Goal: Task Accomplishment & Management: Use online tool/utility

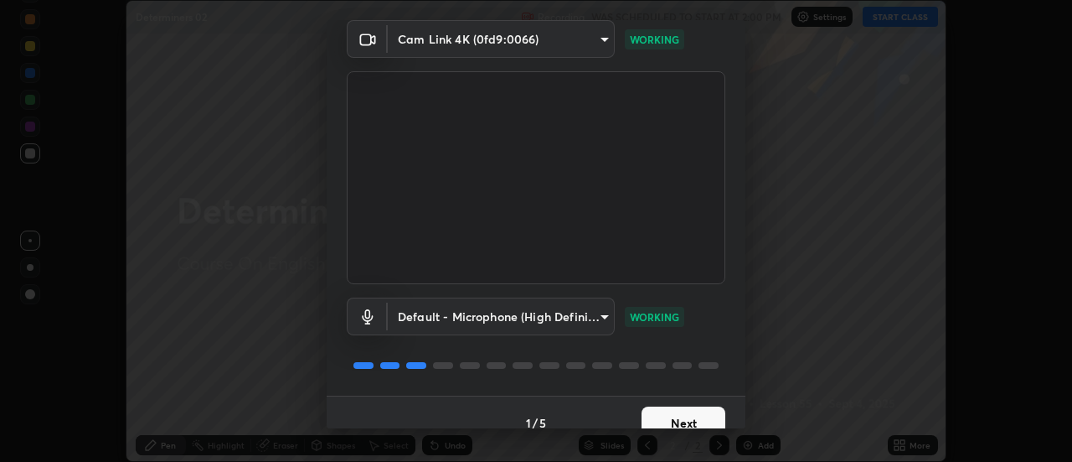
scroll to position [69, 0]
click at [658, 416] on button "Next" at bounding box center [684, 422] width 84 height 34
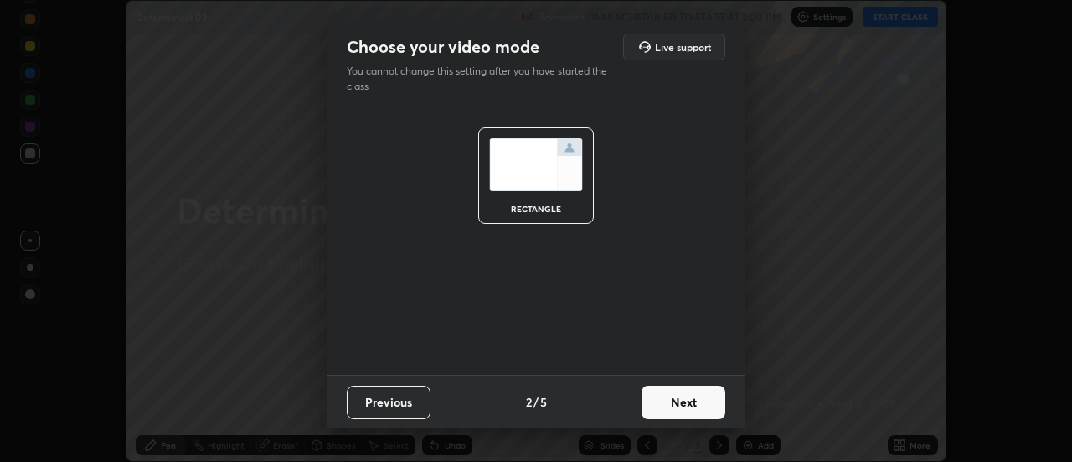
click at [654, 401] on button "Next" at bounding box center [684, 402] width 84 height 34
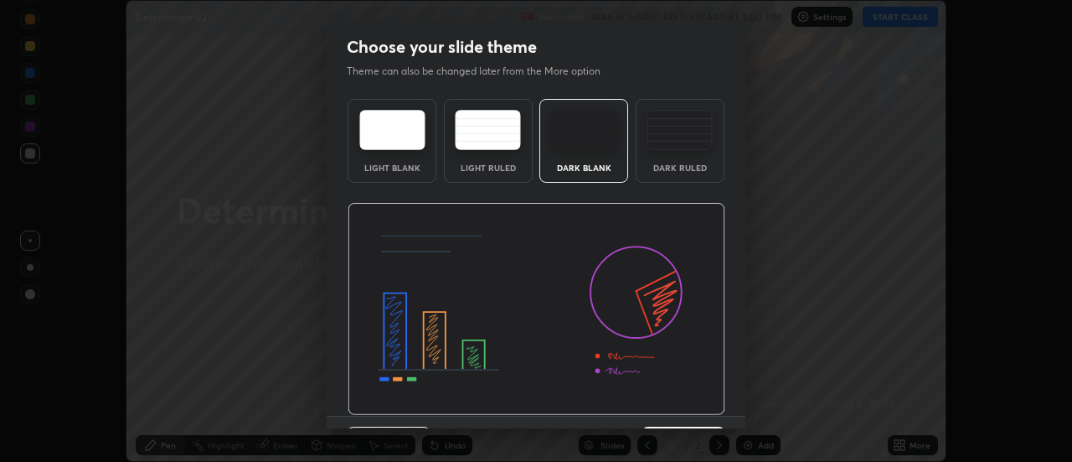
scroll to position [41, 0]
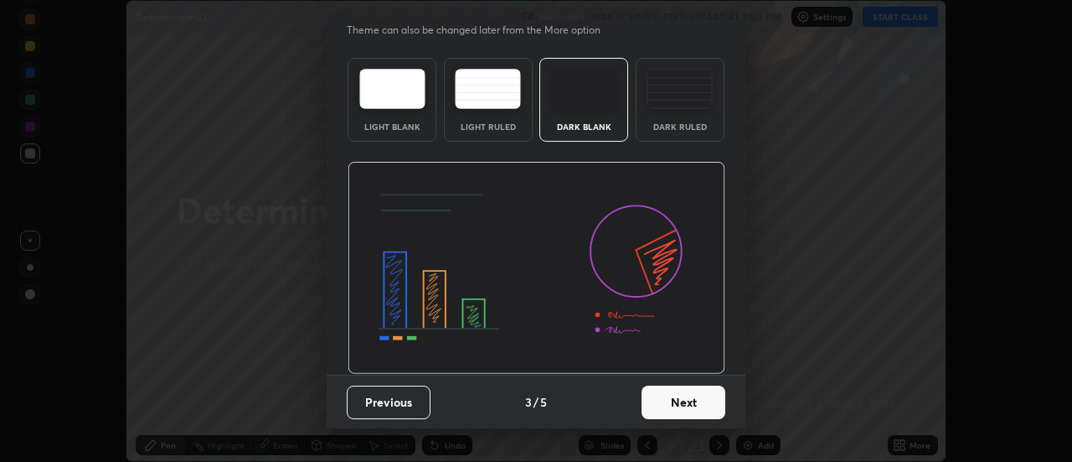
click at [651, 400] on button "Next" at bounding box center [684, 402] width 84 height 34
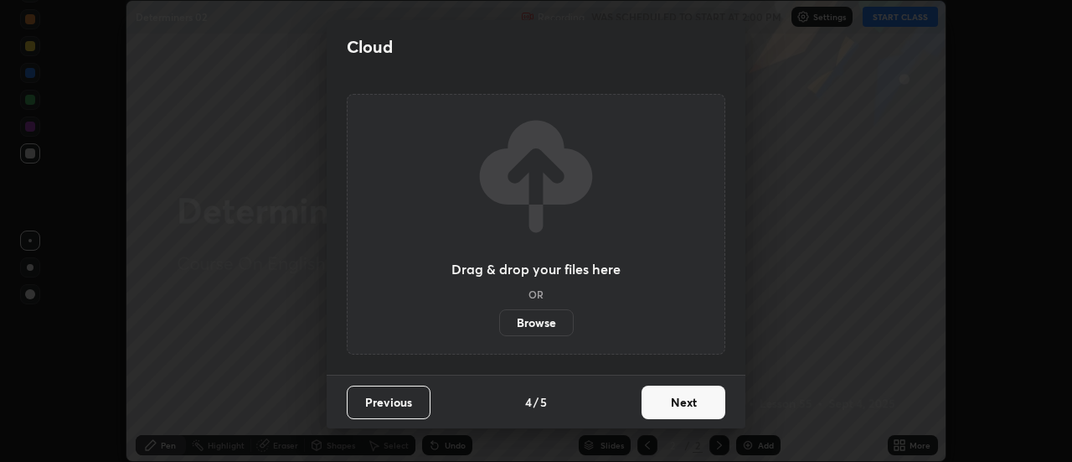
click at [539, 324] on label "Browse" at bounding box center [536, 322] width 75 height 27
click at [499, 324] on input "Browse" at bounding box center [499, 322] width 0 height 27
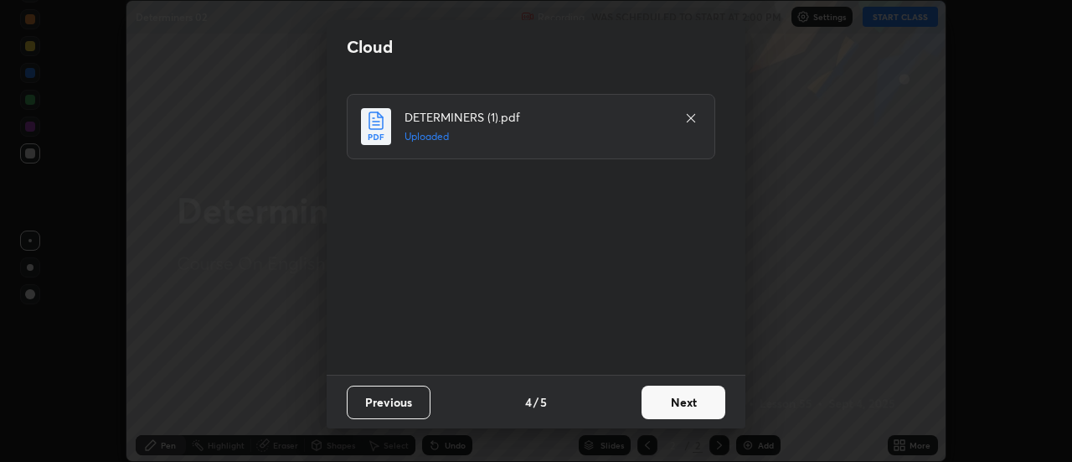
click at [685, 407] on button "Next" at bounding box center [684, 402] width 84 height 34
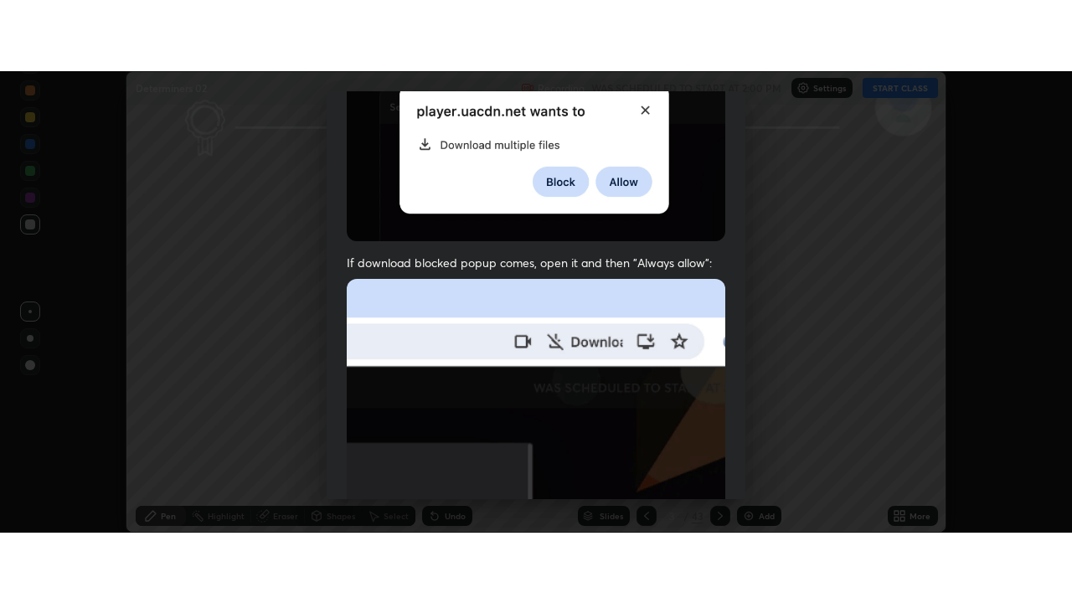
scroll to position [430, 0]
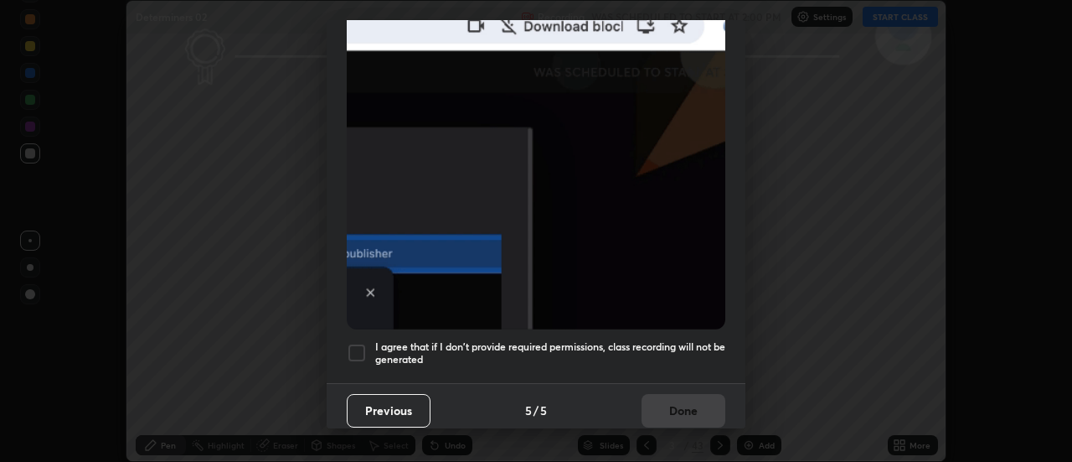
click at [355, 343] on div at bounding box center [357, 353] width 20 height 20
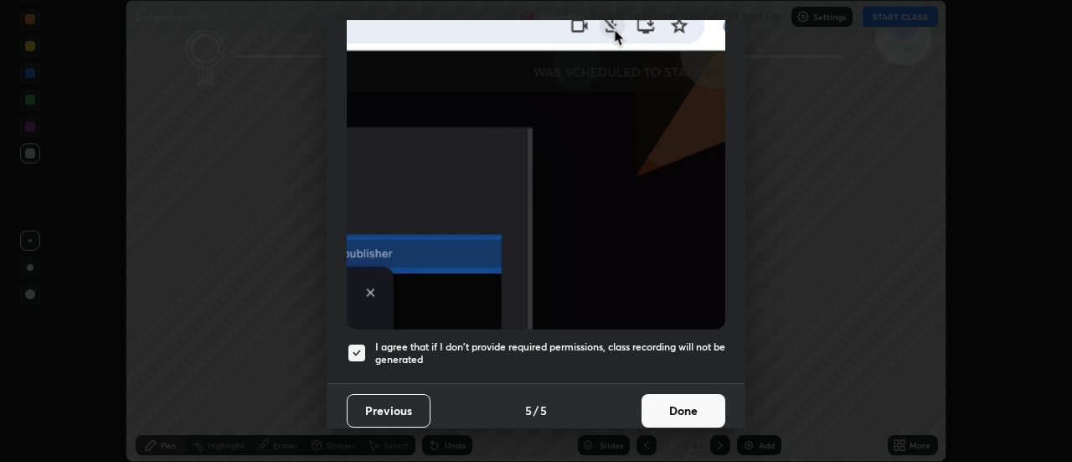
click at [692, 406] on button "Done" at bounding box center [684, 411] width 84 height 34
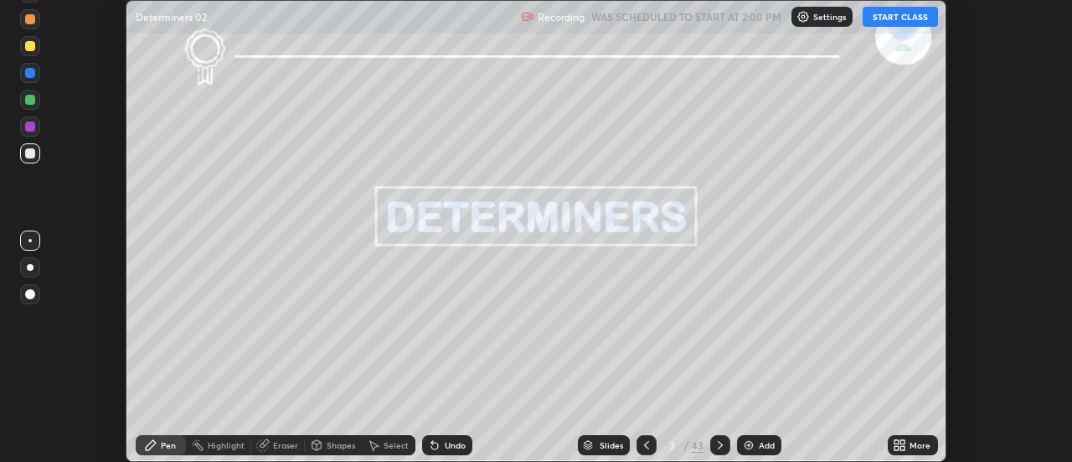
click at [914, 18] on button "START CLASS" at bounding box center [900, 17] width 75 height 20
click at [906, 439] on icon at bounding box center [899, 444] width 13 height 13
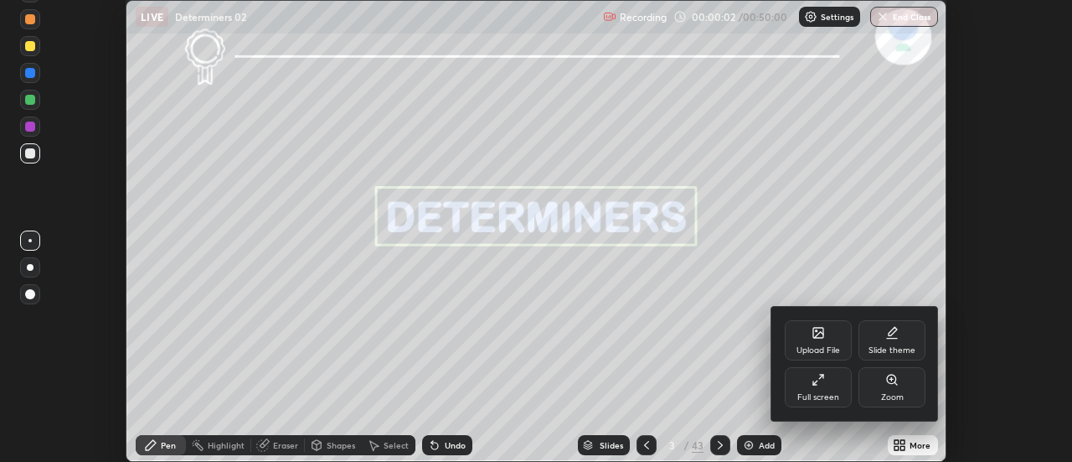
click at [839, 397] on div "Full screen" at bounding box center [818, 387] width 67 height 40
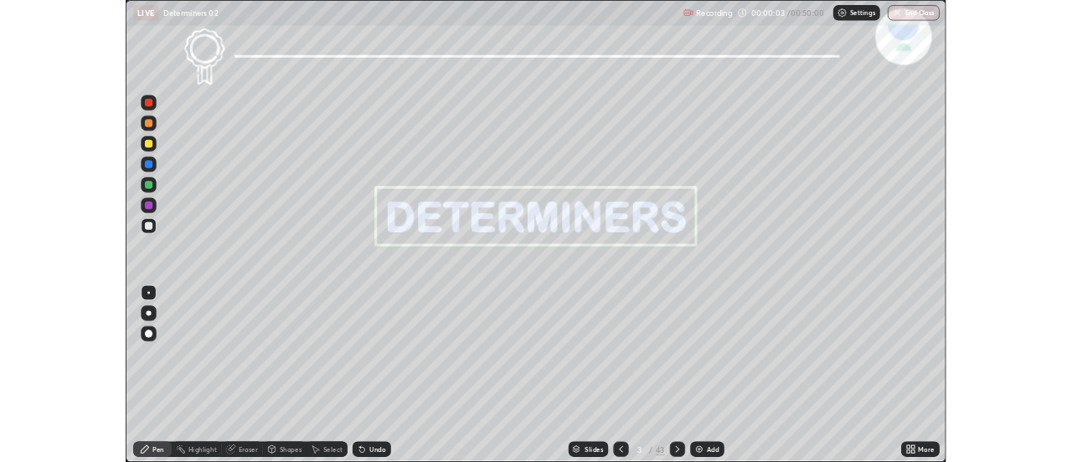
scroll to position [603, 1072]
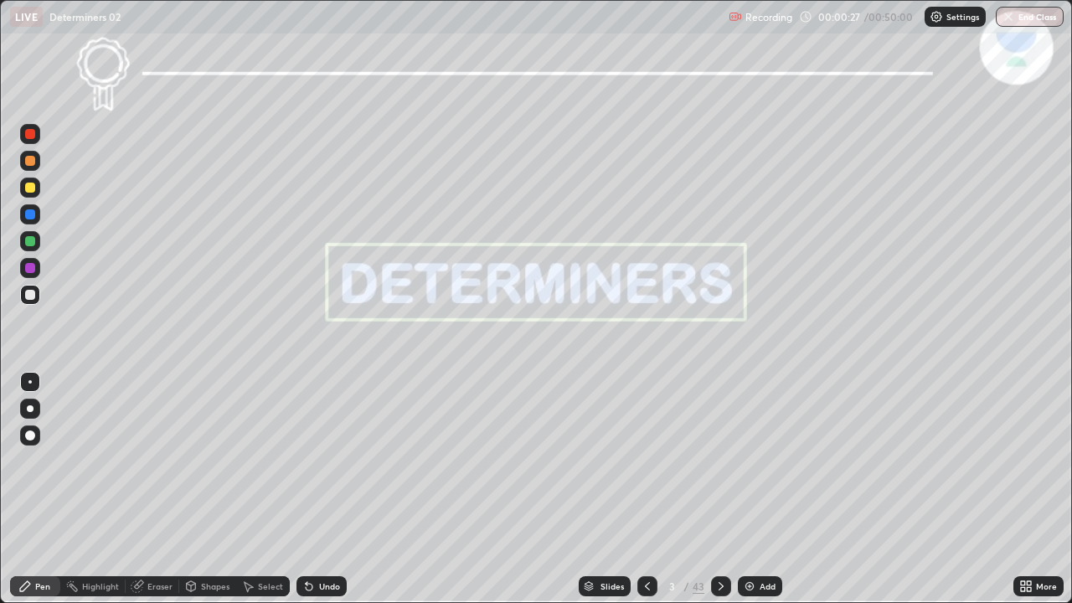
click at [721, 461] on icon at bounding box center [721, 586] width 13 height 13
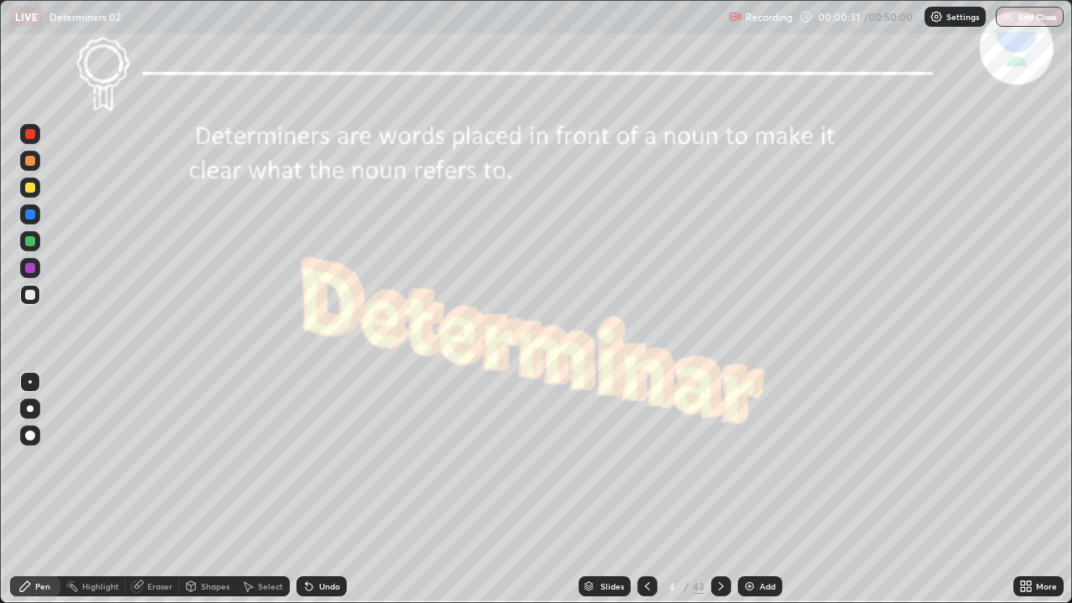
click at [718, 461] on icon at bounding box center [721, 586] width 13 height 13
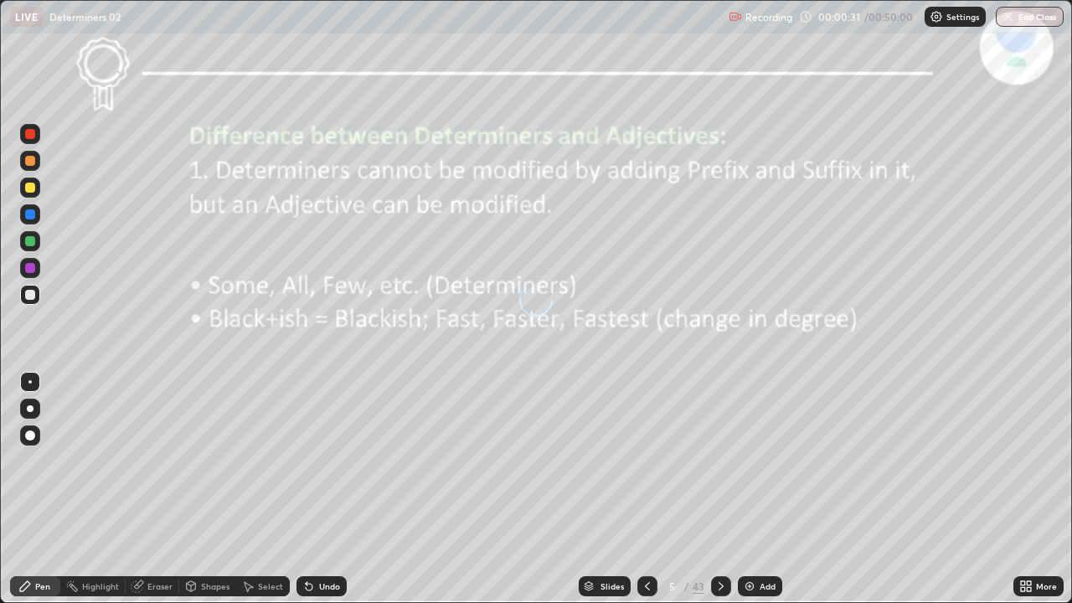
click at [719, 461] on icon at bounding box center [721, 586] width 13 height 13
click at [716, 461] on icon at bounding box center [721, 586] width 13 height 13
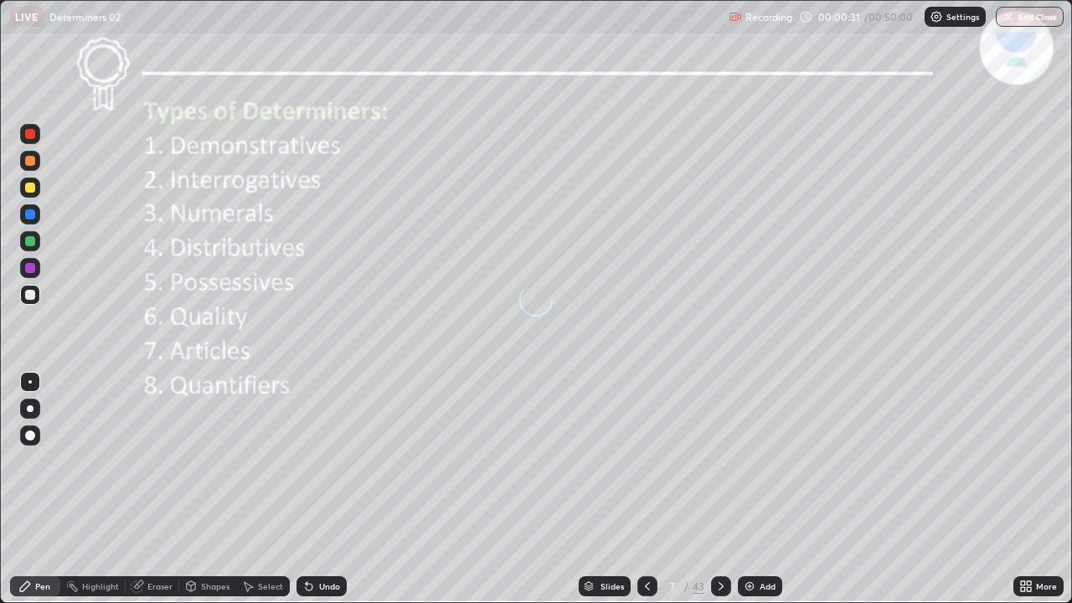
click at [719, 461] on icon at bounding box center [721, 586] width 13 height 13
click at [718, 461] on icon at bounding box center [721, 586] width 13 height 13
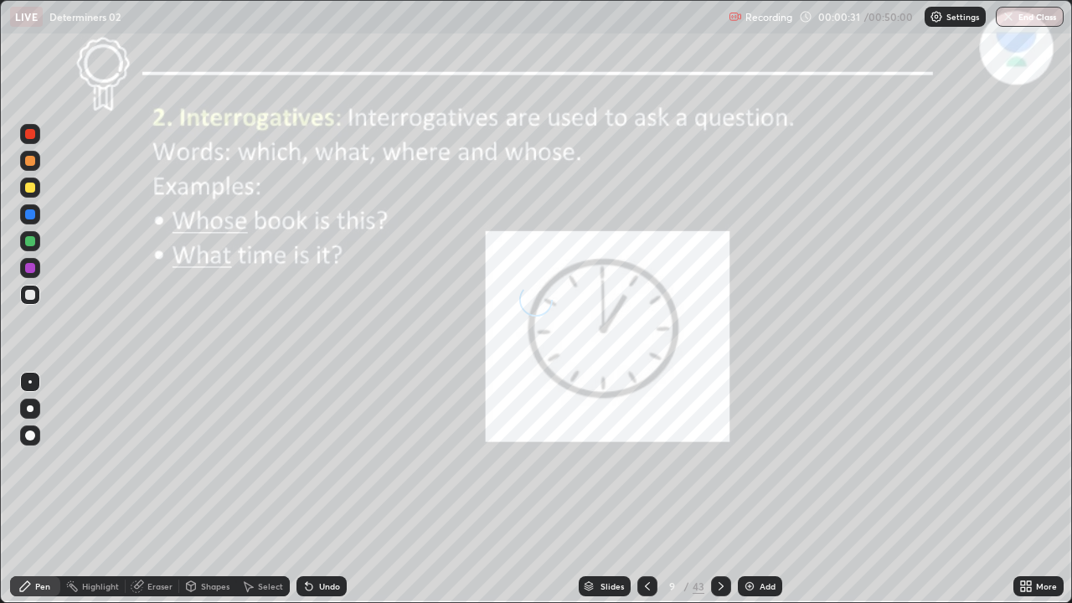
click at [718, 461] on icon at bounding box center [721, 586] width 13 height 13
click at [719, 461] on icon at bounding box center [721, 586] width 13 height 13
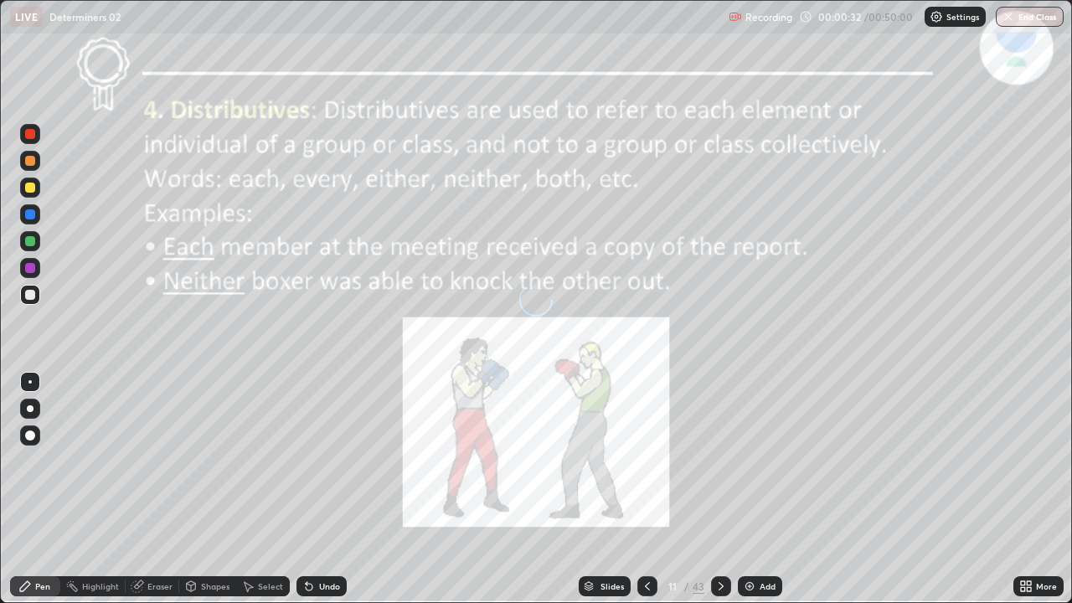
click at [718, 461] on icon at bounding box center [721, 586] width 13 height 13
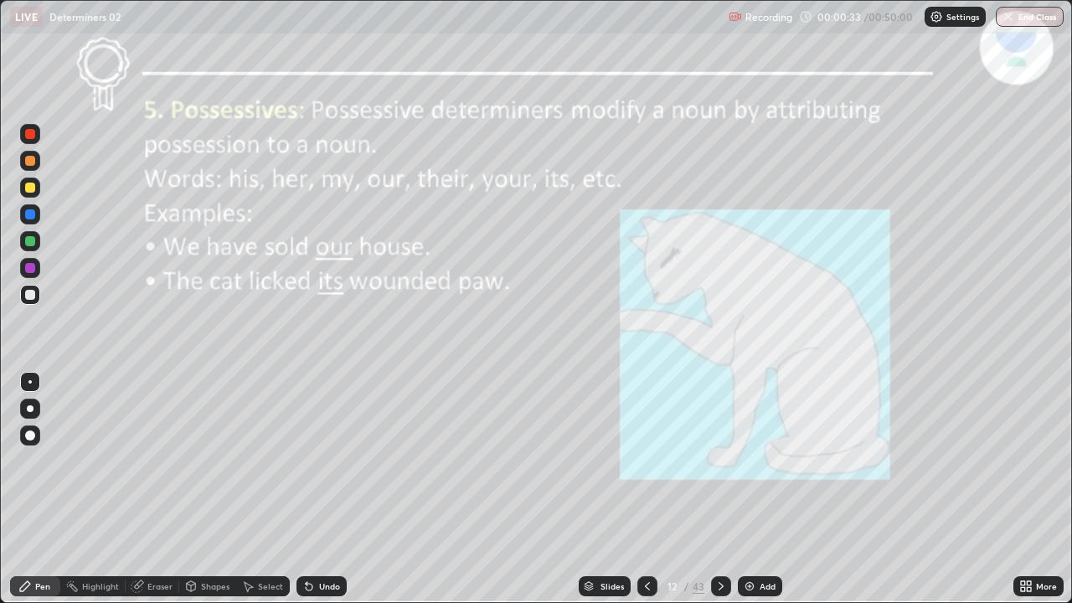
click at [719, 461] on icon at bounding box center [721, 586] width 13 height 13
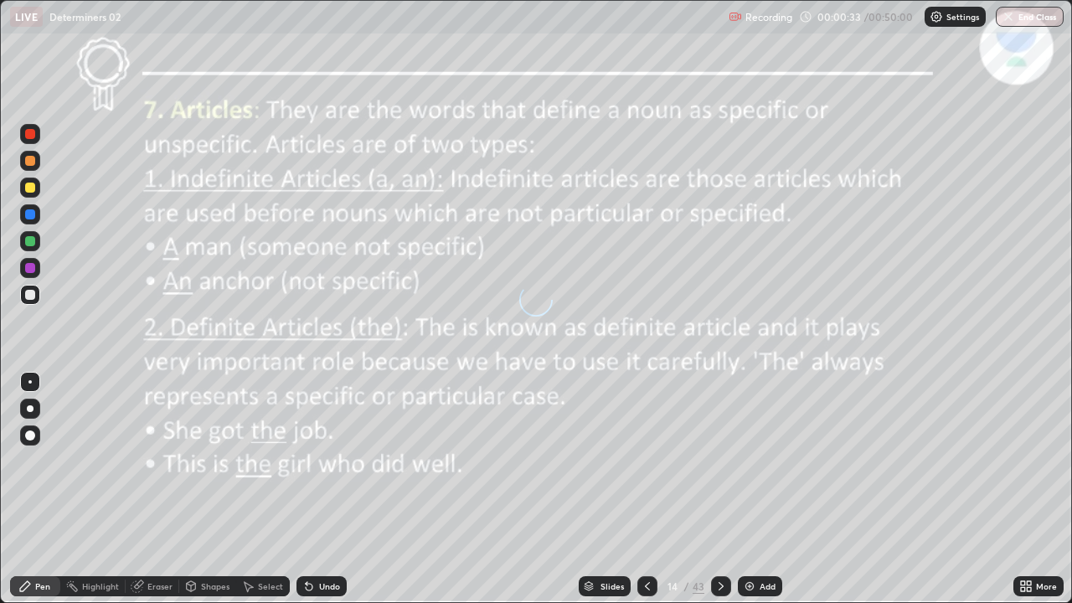
click at [719, 461] on icon at bounding box center [721, 586] width 13 height 13
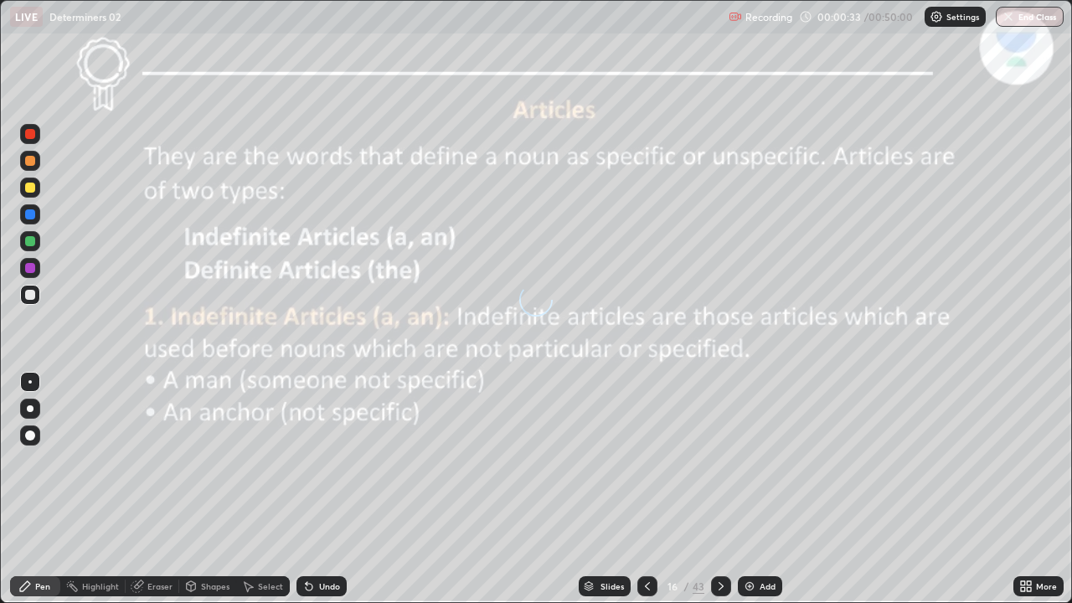
click at [717, 461] on icon at bounding box center [721, 586] width 13 height 13
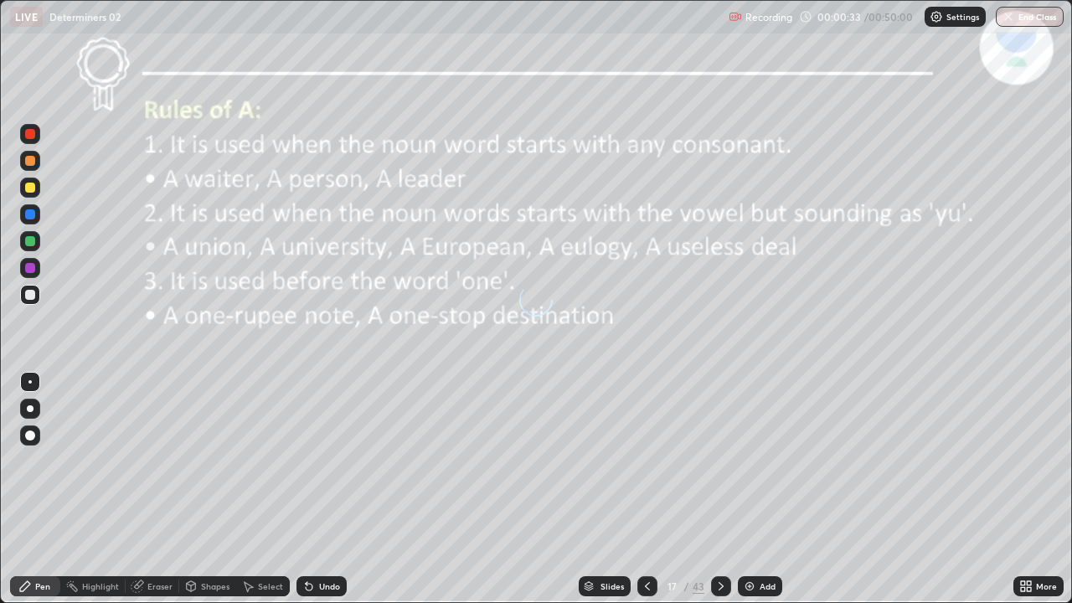
click at [719, 461] on icon at bounding box center [721, 586] width 5 height 8
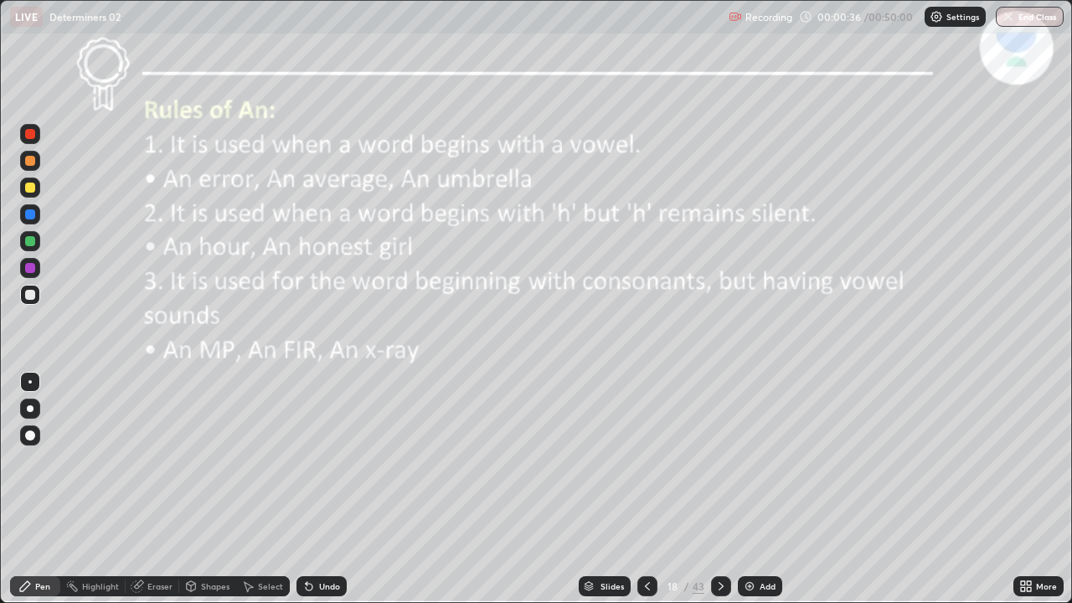
click at [645, 461] on icon at bounding box center [647, 586] width 13 height 13
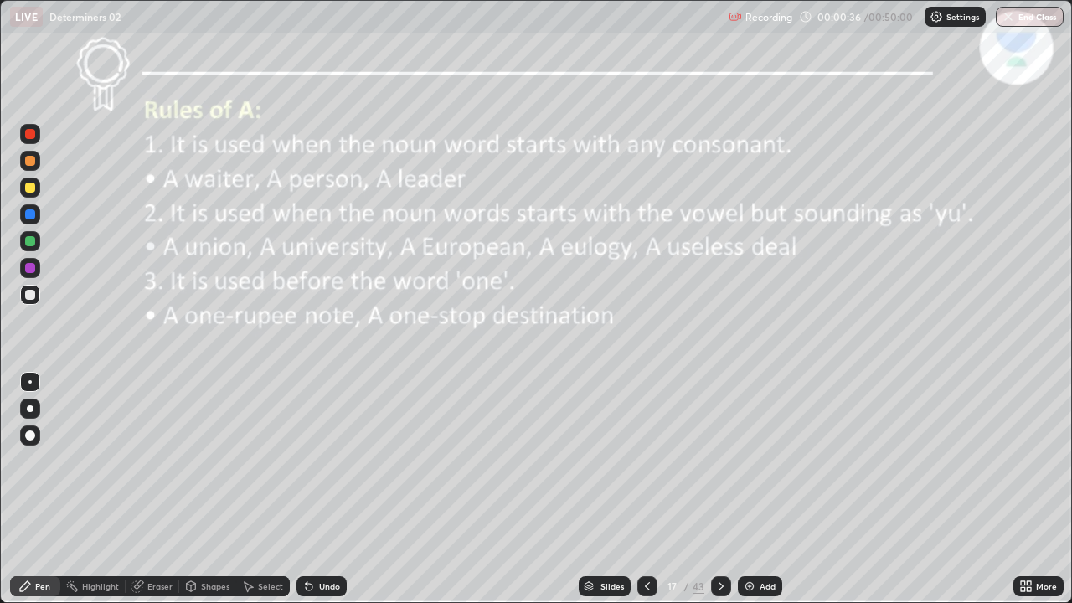
click at [645, 461] on icon at bounding box center [647, 586] width 5 height 8
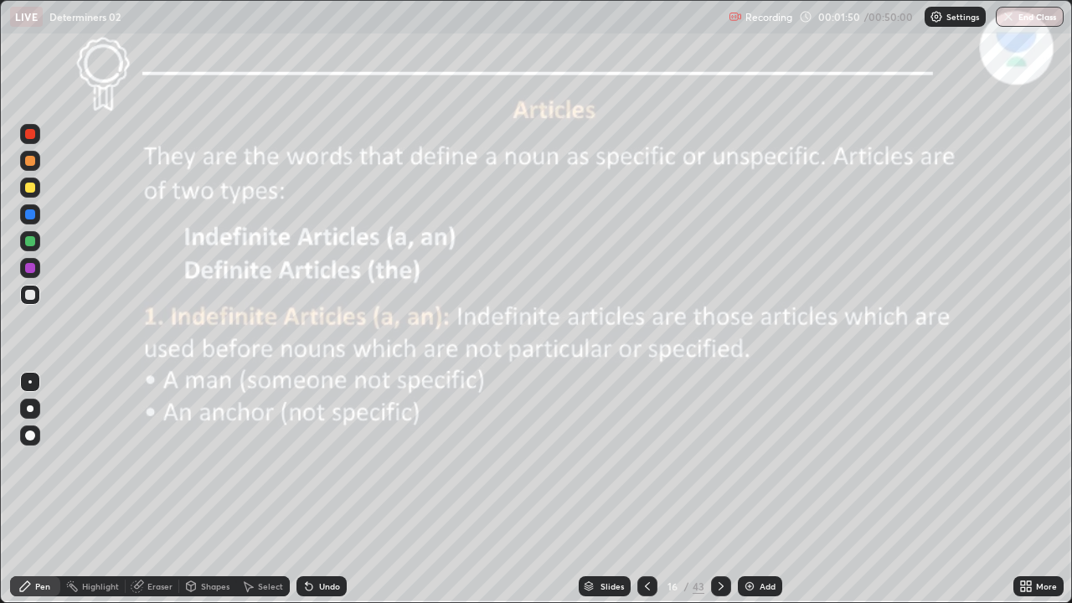
click at [719, 461] on icon at bounding box center [721, 586] width 13 height 13
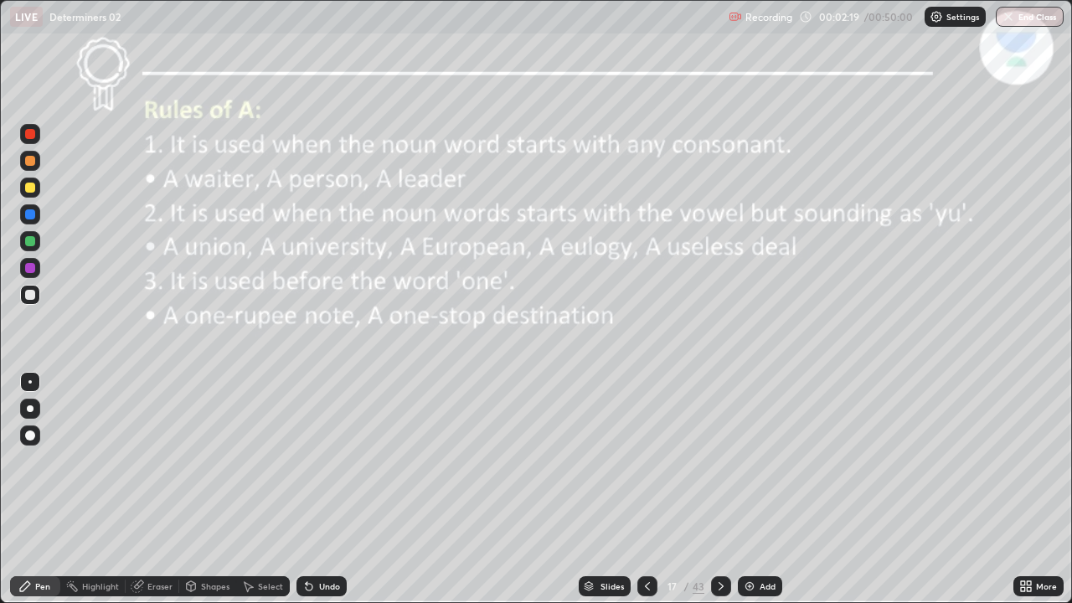
click at [28, 217] on div at bounding box center [30, 214] width 10 height 10
click at [719, 461] on icon at bounding box center [721, 586] width 13 height 13
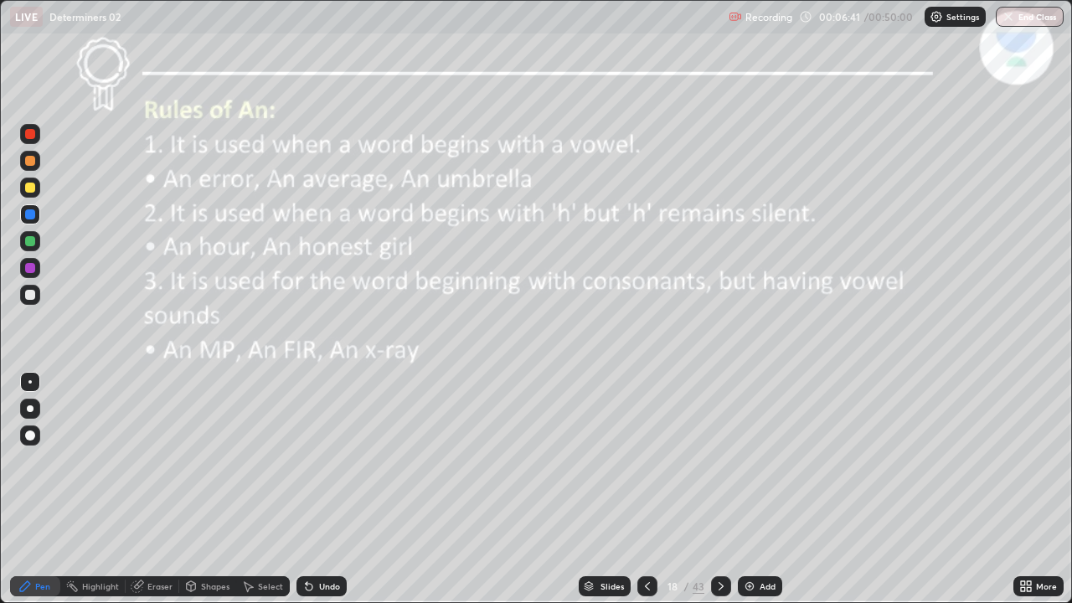
click at [719, 461] on icon at bounding box center [721, 586] width 5 height 8
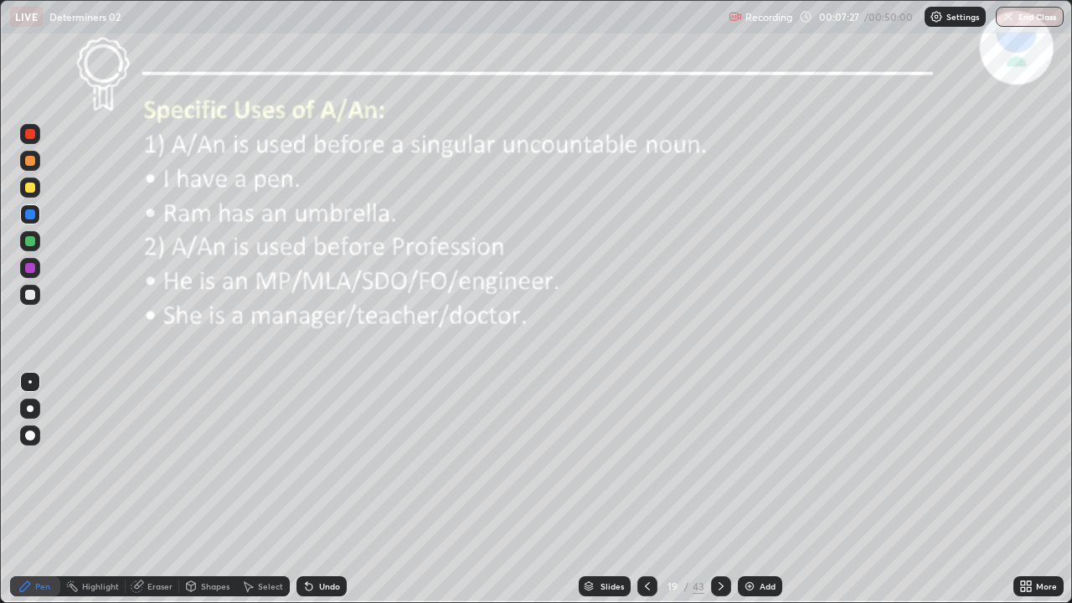
click at [719, 461] on icon at bounding box center [721, 586] width 13 height 13
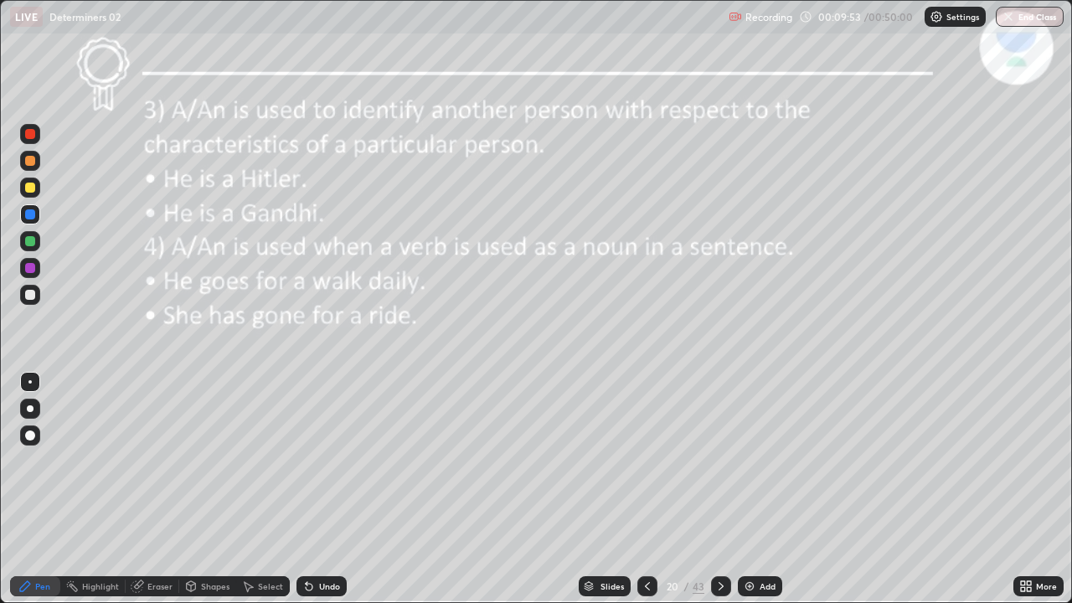
click at [719, 461] on icon at bounding box center [721, 586] width 13 height 13
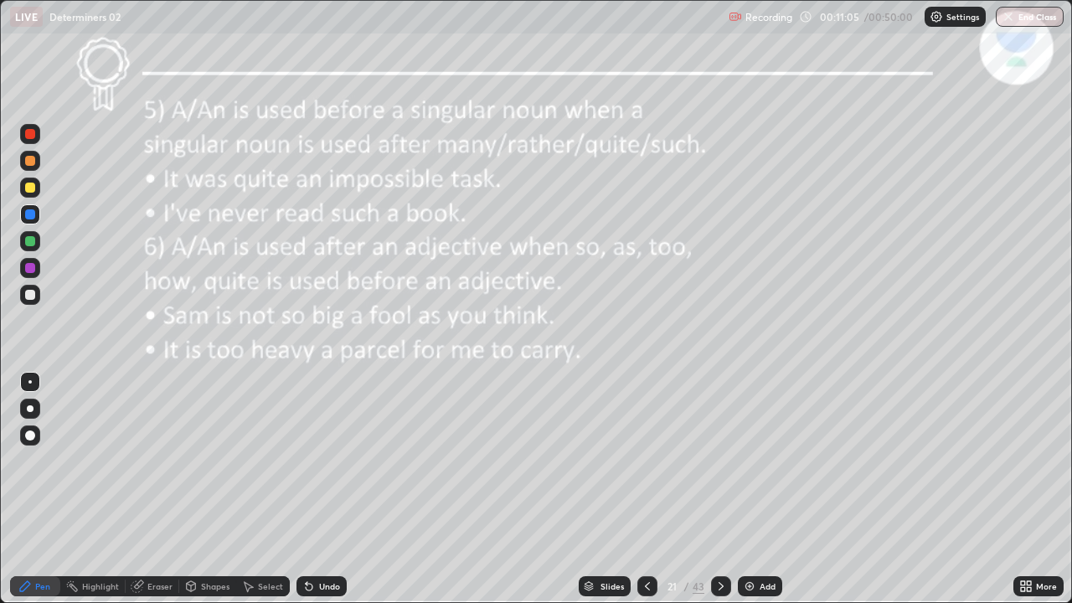
click at [715, 461] on icon at bounding box center [721, 586] width 13 height 13
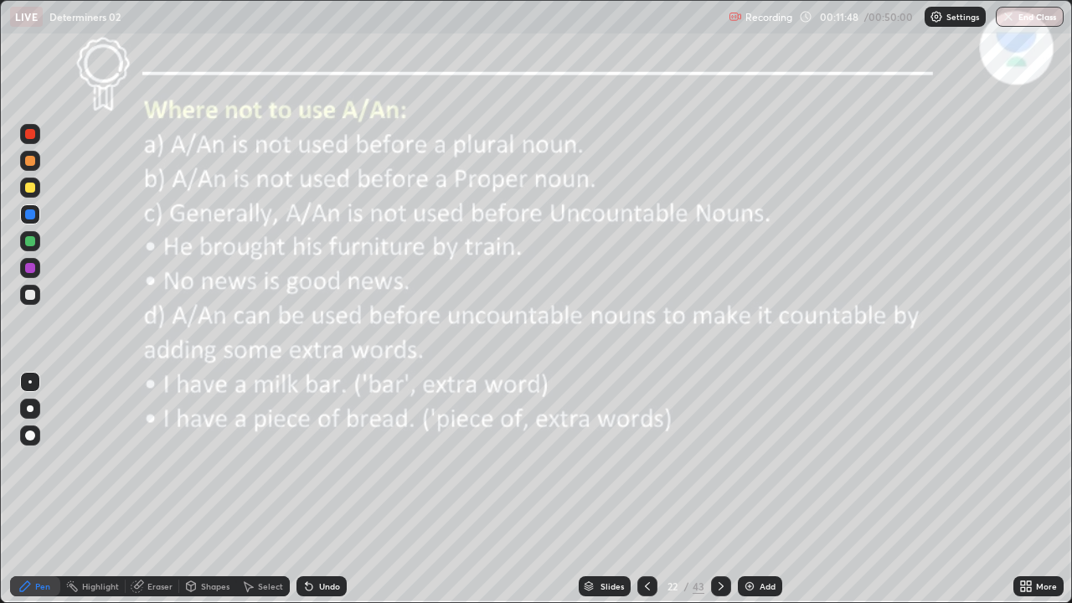
click at [721, 461] on icon at bounding box center [721, 586] width 13 height 13
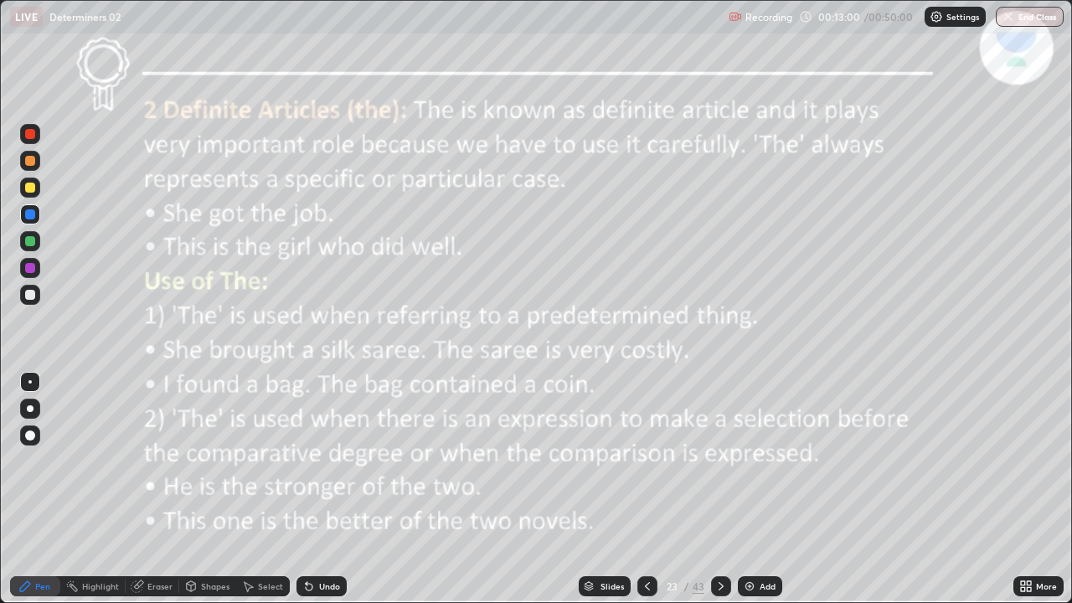
click at [719, 461] on icon at bounding box center [721, 586] width 13 height 13
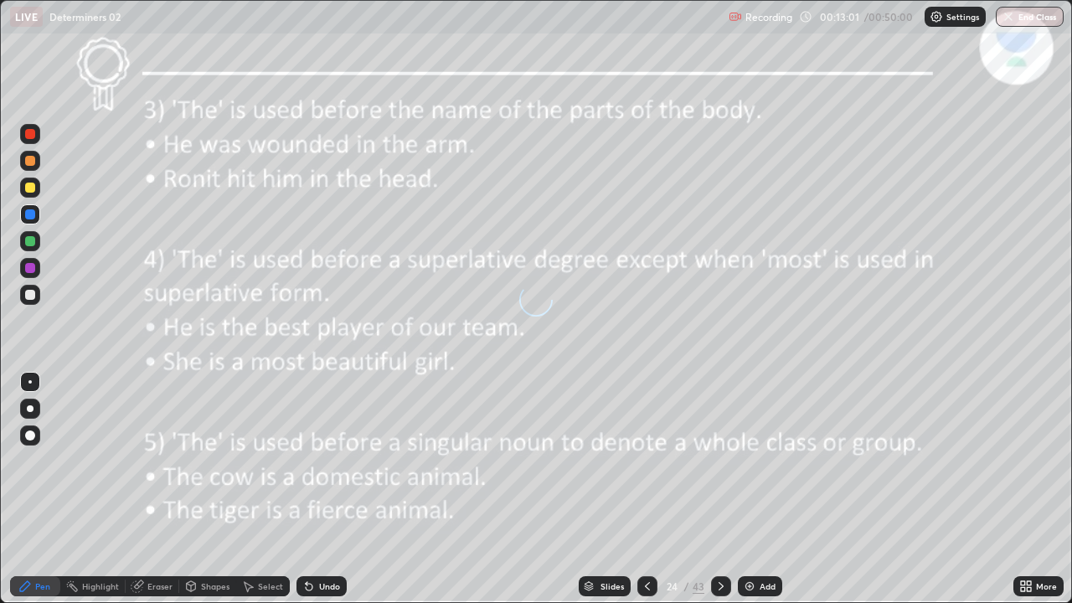
click at [719, 461] on icon at bounding box center [721, 586] width 13 height 13
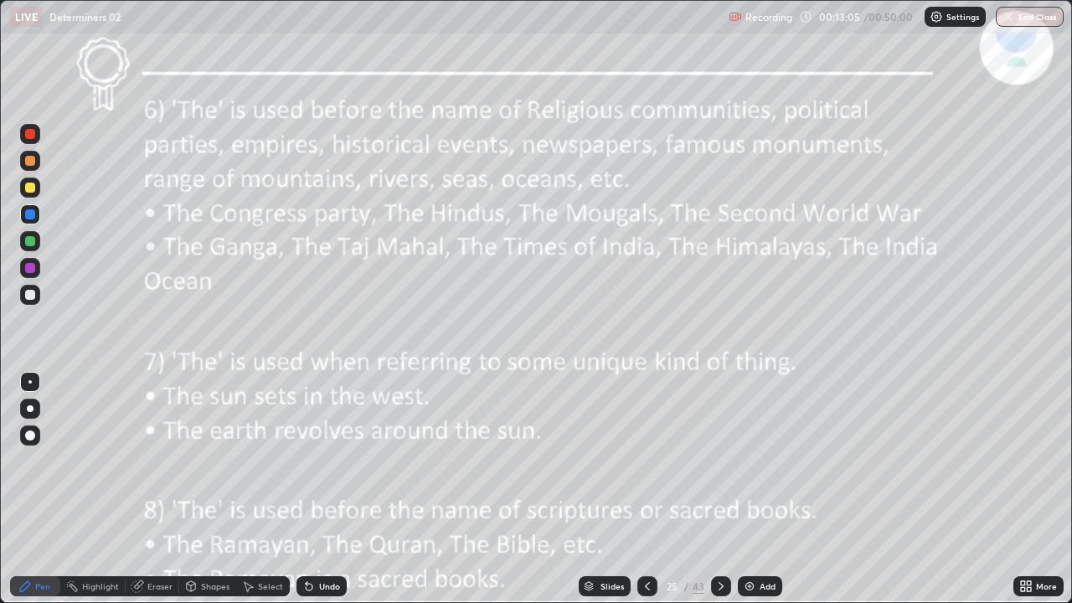
click at [646, 461] on icon at bounding box center [647, 586] width 13 height 13
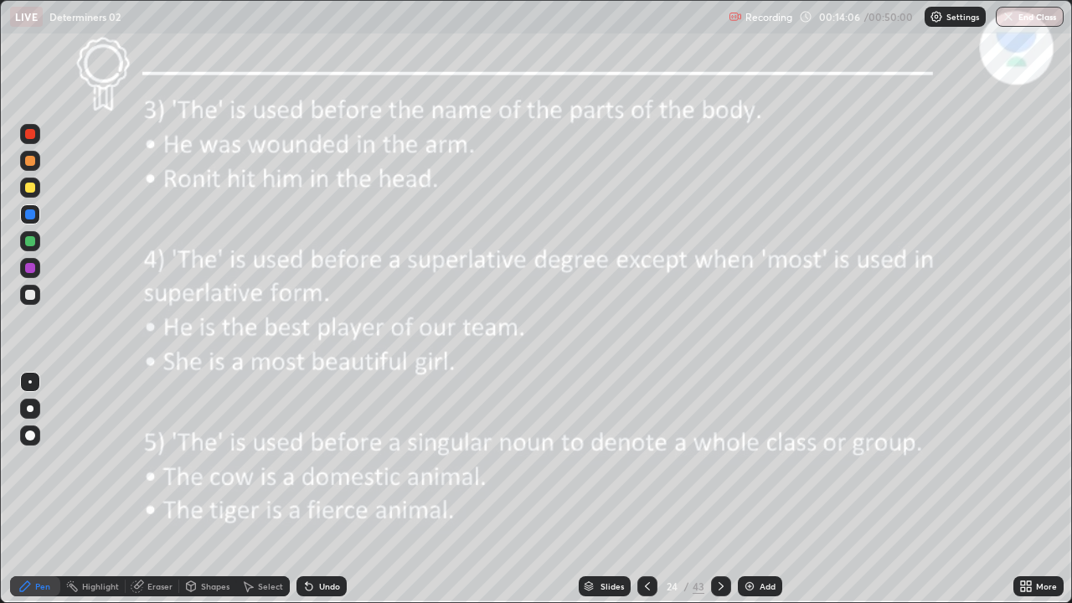
click at [719, 461] on icon at bounding box center [721, 586] width 13 height 13
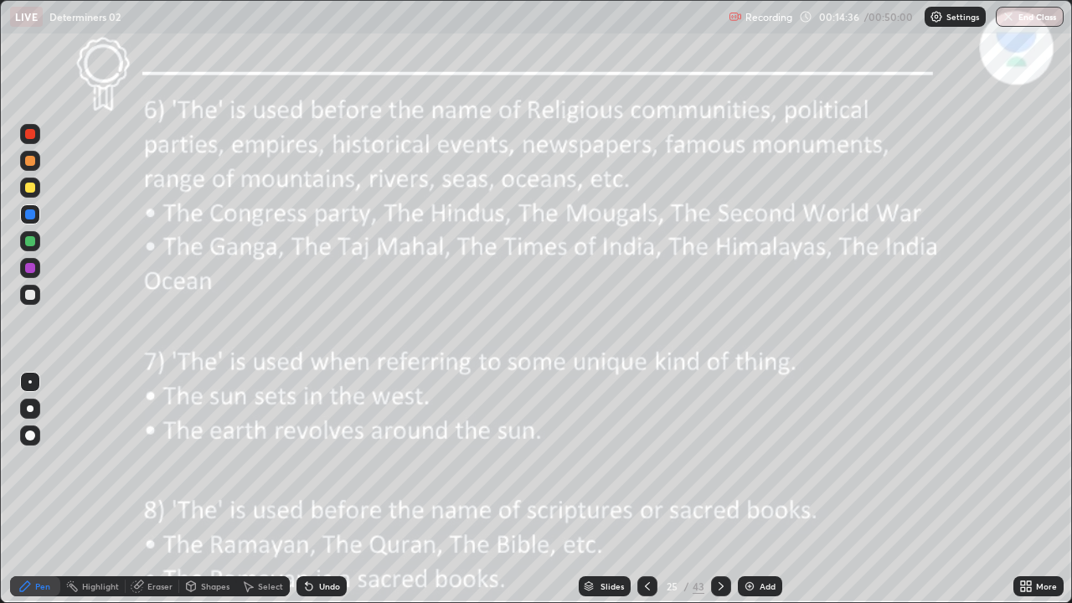
click at [719, 461] on icon at bounding box center [721, 586] width 13 height 13
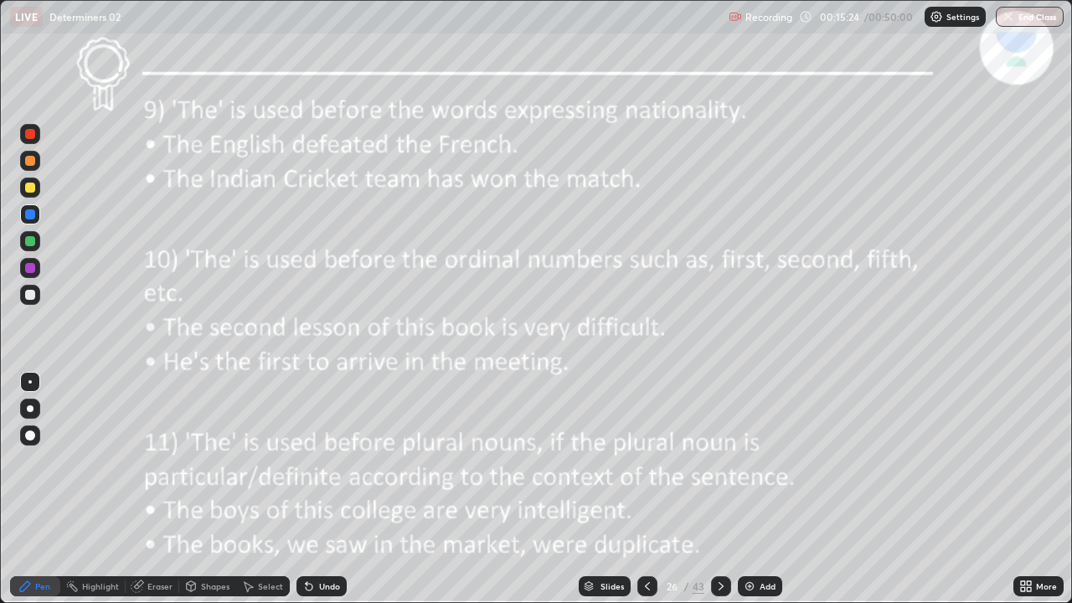
click at [718, 461] on icon at bounding box center [721, 586] width 13 height 13
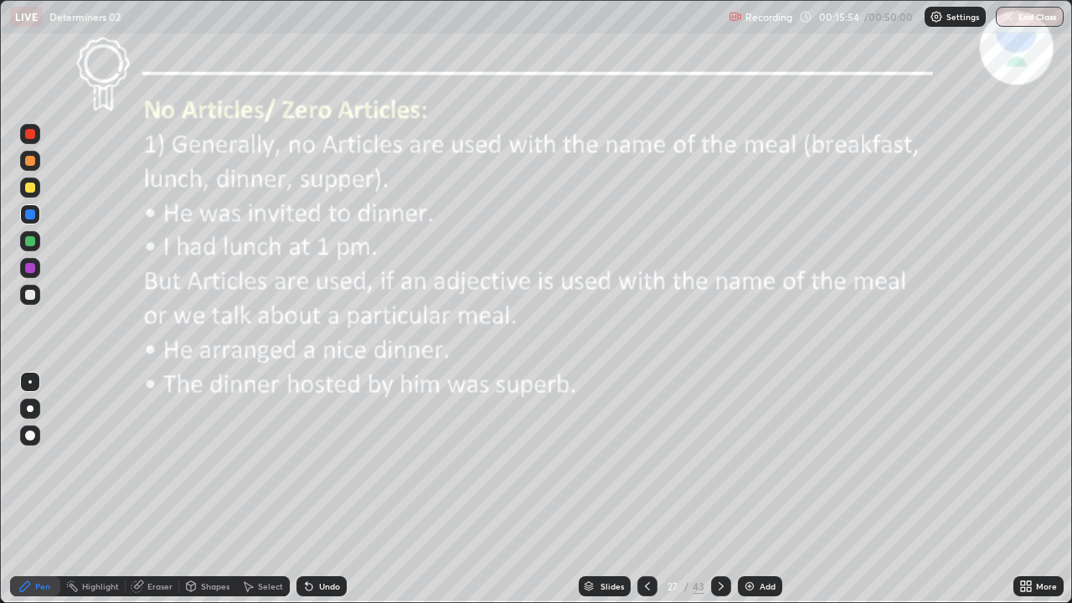
click at [720, 461] on icon at bounding box center [721, 586] width 5 height 8
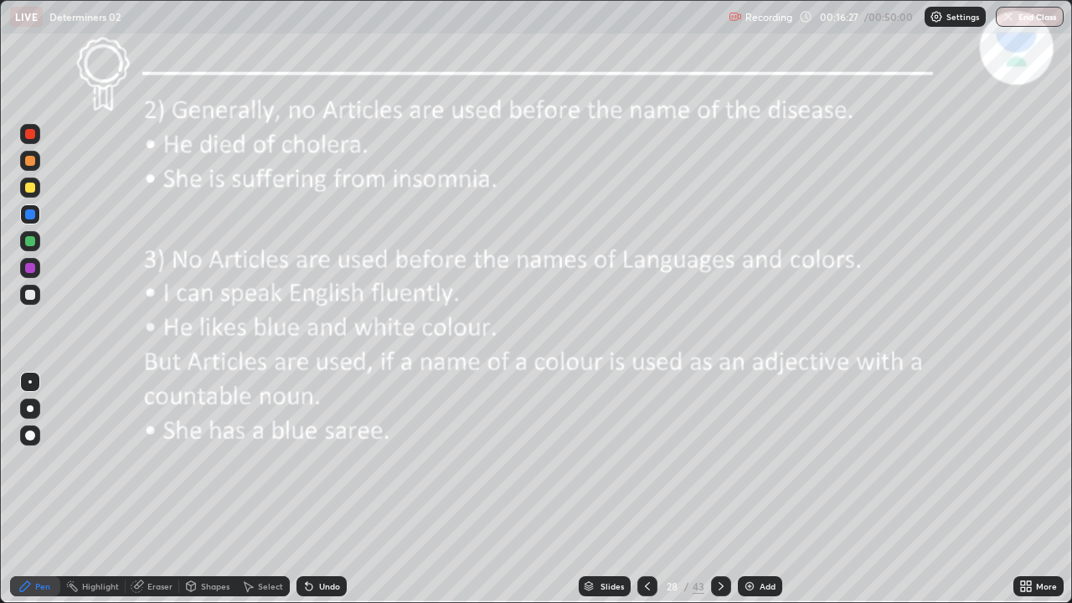
click at [718, 461] on icon at bounding box center [721, 586] width 13 height 13
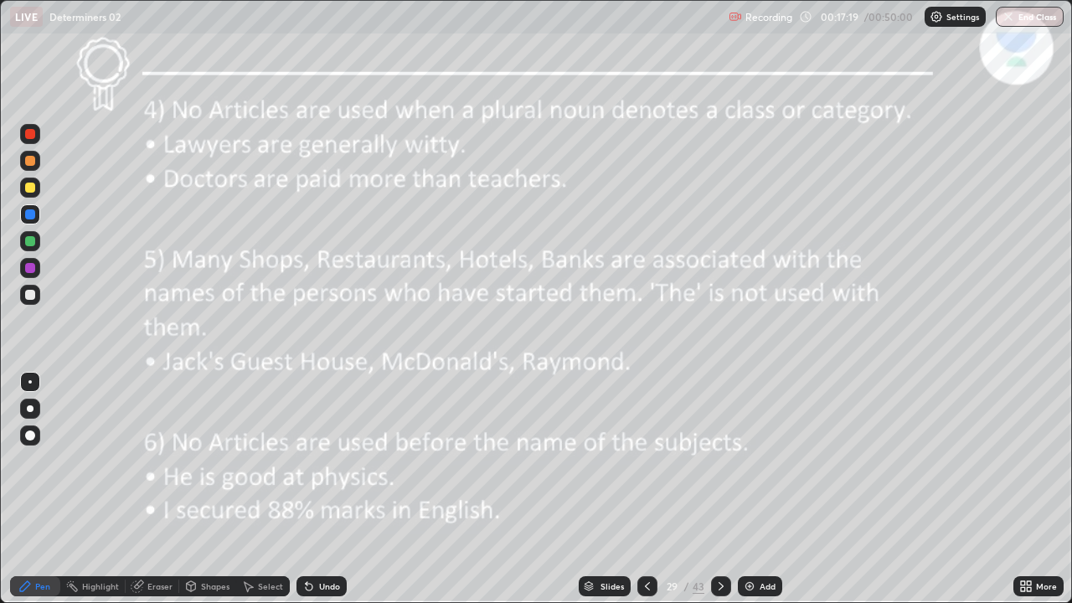
click at [712, 461] on div at bounding box center [721, 586] width 20 height 20
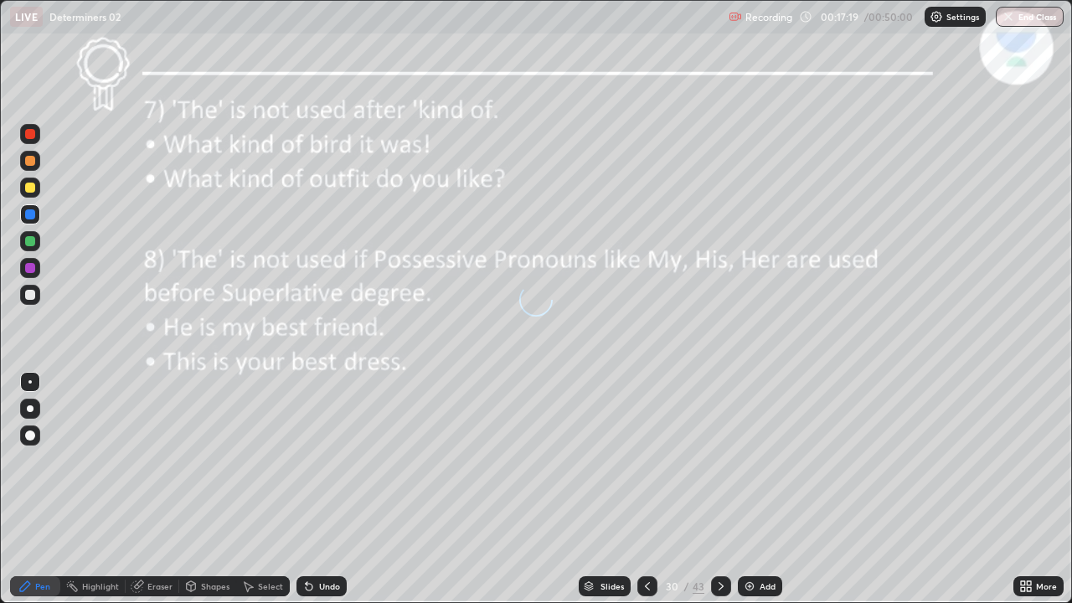
click at [717, 461] on icon at bounding box center [721, 586] width 13 height 13
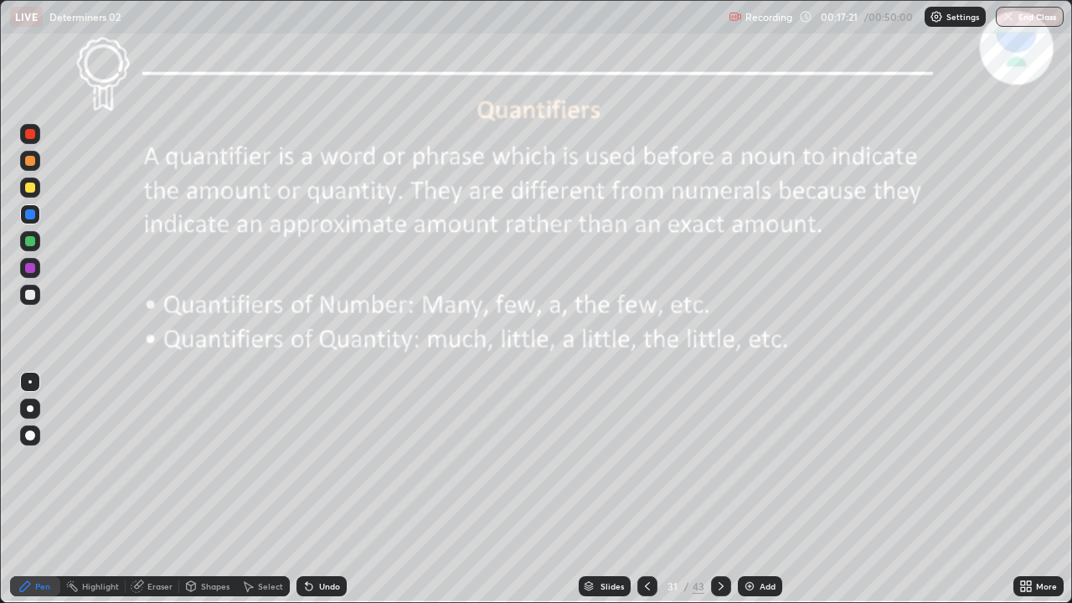
click at [646, 461] on icon at bounding box center [647, 586] width 13 height 13
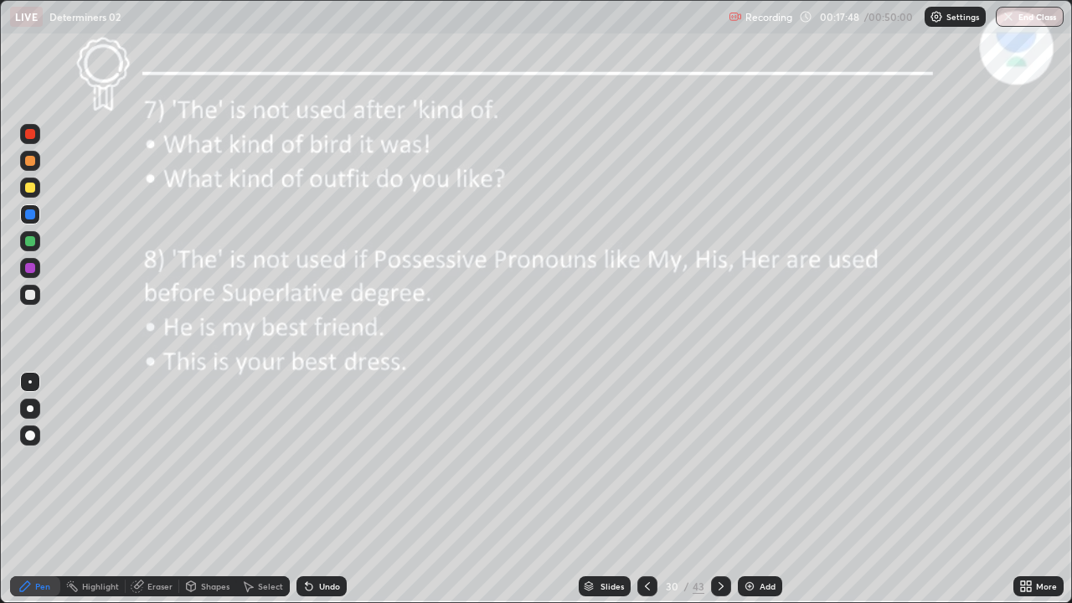
click at [719, 461] on icon at bounding box center [721, 586] width 13 height 13
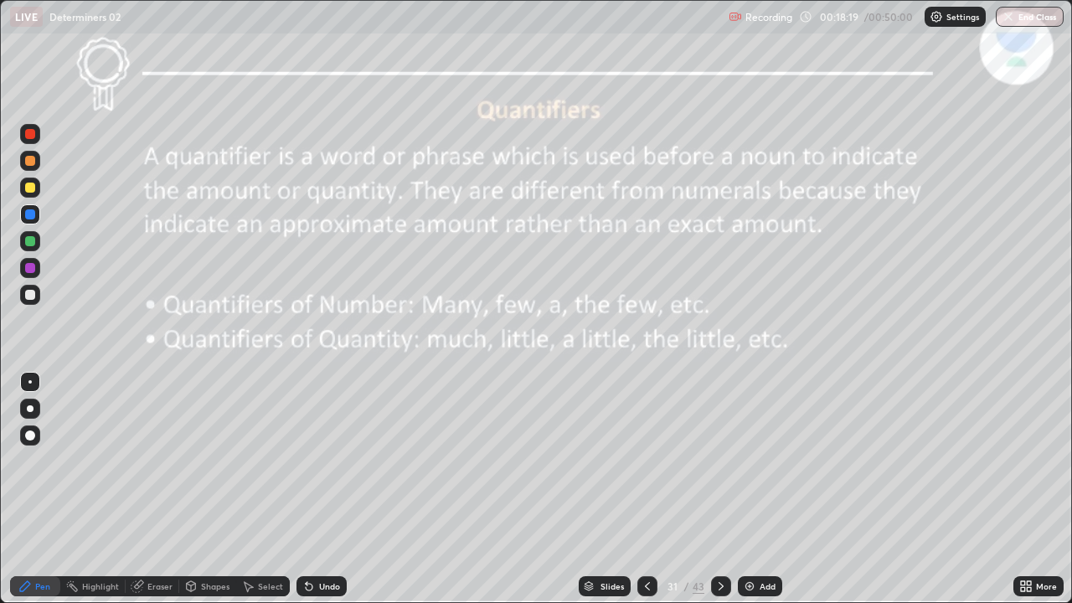
click at [715, 461] on icon at bounding box center [721, 586] width 13 height 13
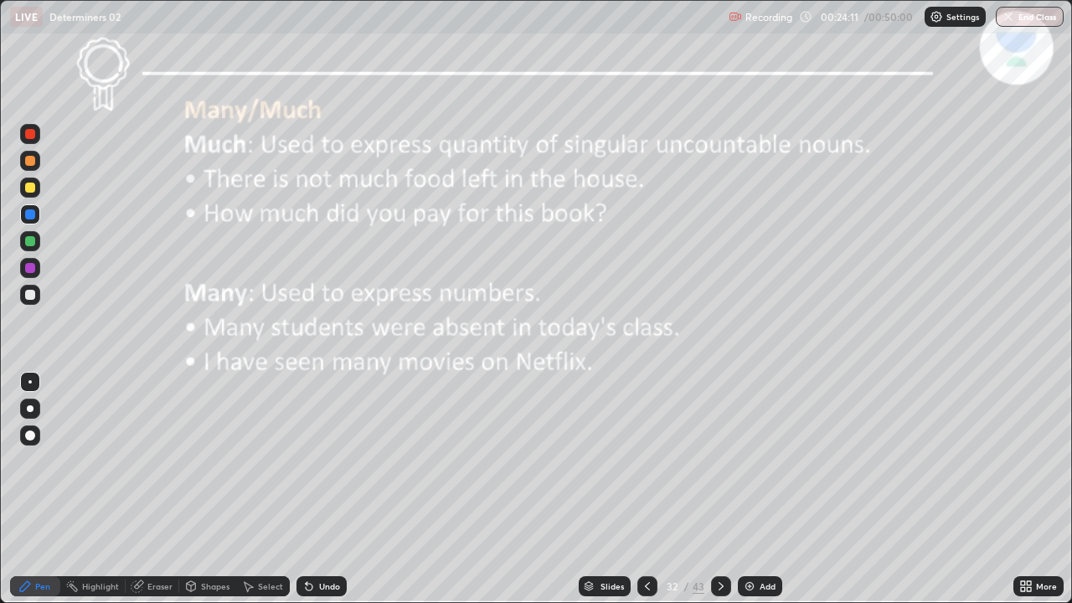
click at [716, 461] on icon at bounding box center [721, 586] width 13 height 13
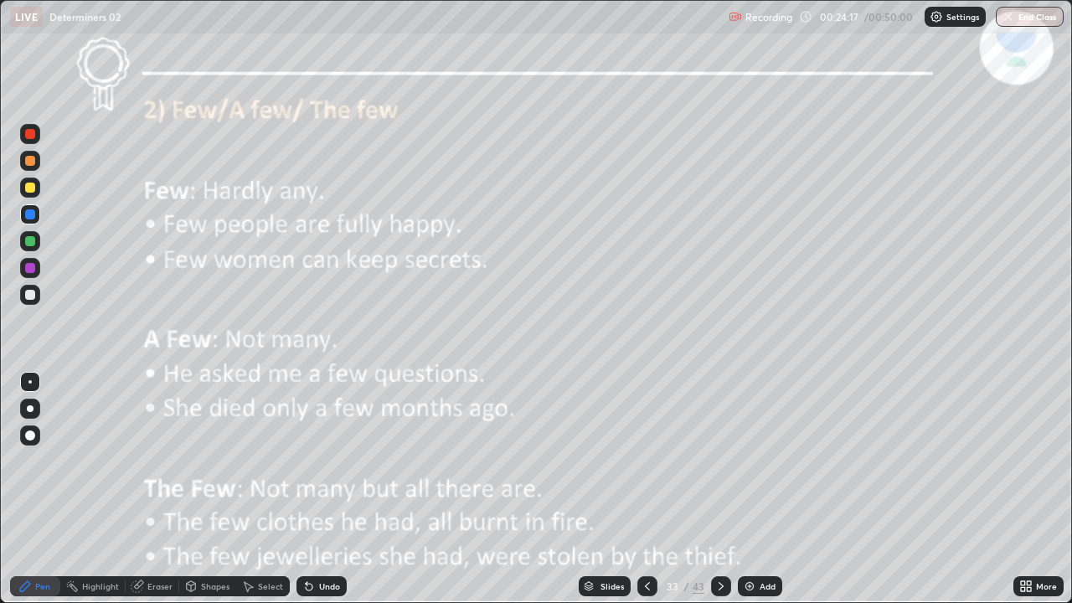
click at [752, 461] on img at bounding box center [749, 586] width 13 height 13
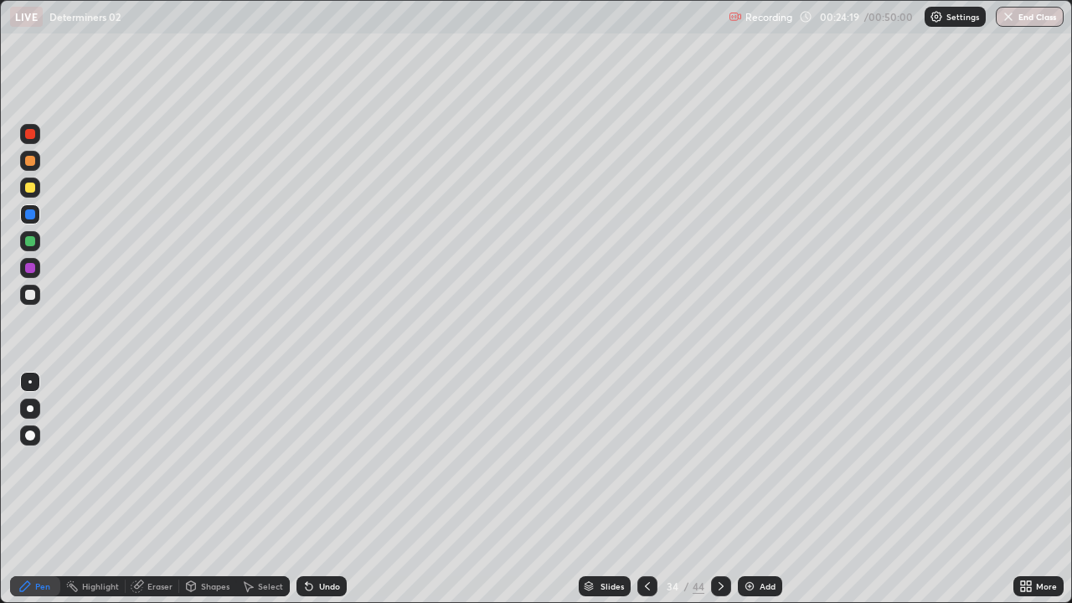
click at [215, 461] on div "Shapes" at bounding box center [215, 586] width 28 height 8
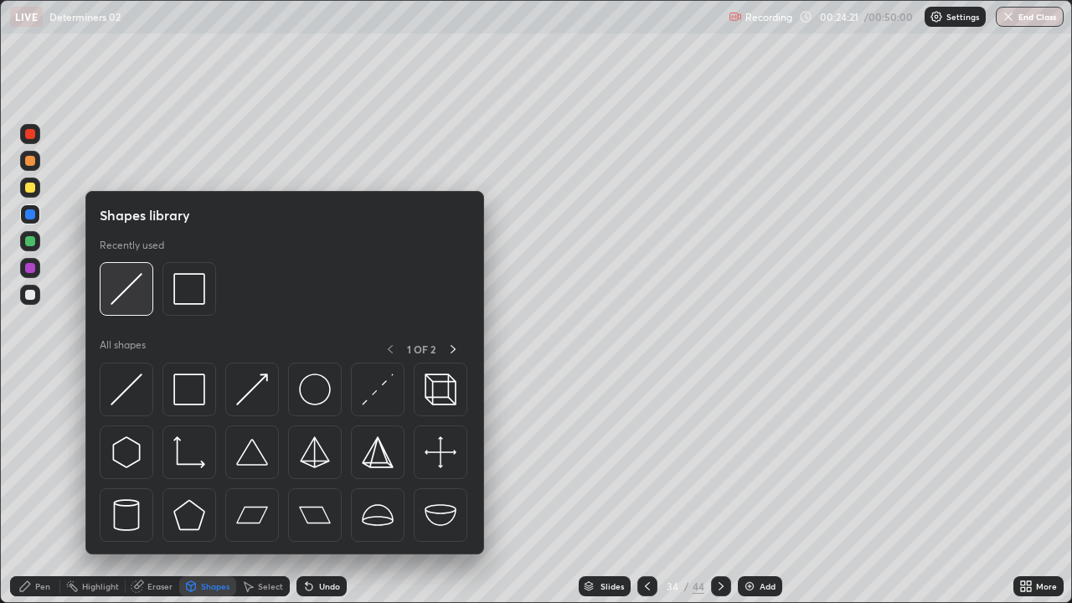
click at [131, 287] on img at bounding box center [127, 289] width 32 height 32
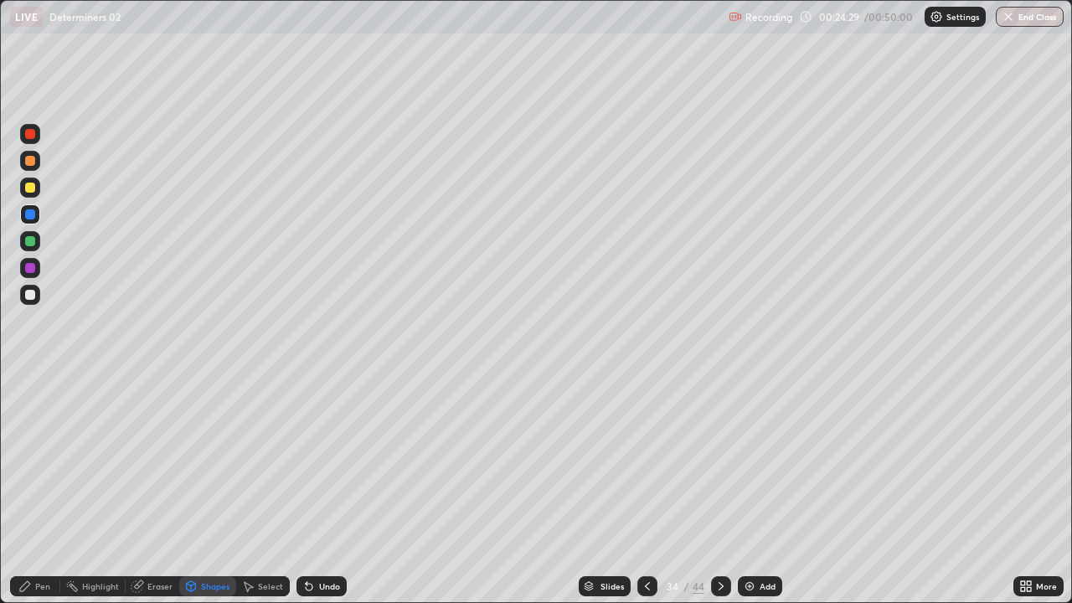
click at [29, 185] on div at bounding box center [30, 188] width 10 height 10
click at [37, 461] on div "Pen" at bounding box center [42, 586] width 15 height 8
click at [33, 164] on div at bounding box center [30, 161] width 10 height 10
click at [321, 461] on div "Undo" at bounding box center [329, 586] width 21 height 8
click at [325, 461] on div "Undo" at bounding box center [329, 586] width 21 height 8
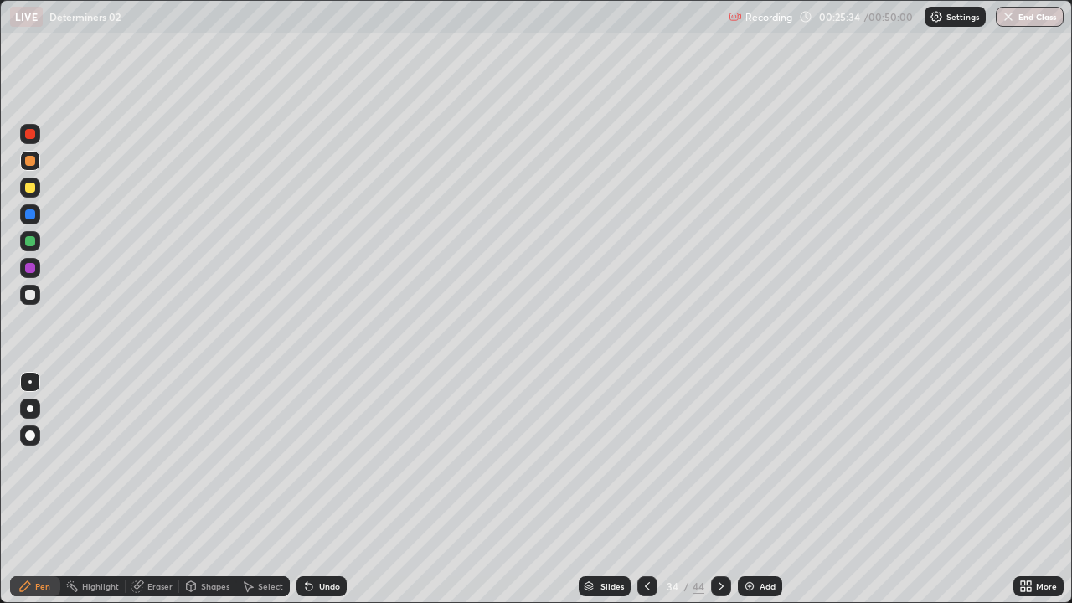
click at [331, 461] on div "Undo" at bounding box center [329, 586] width 21 height 8
click at [329, 461] on div "Undo" at bounding box center [329, 586] width 21 height 8
click at [328, 461] on div "Undo" at bounding box center [329, 586] width 21 height 8
click at [34, 242] on div at bounding box center [30, 241] width 10 height 10
click at [28, 191] on div at bounding box center [30, 188] width 10 height 10
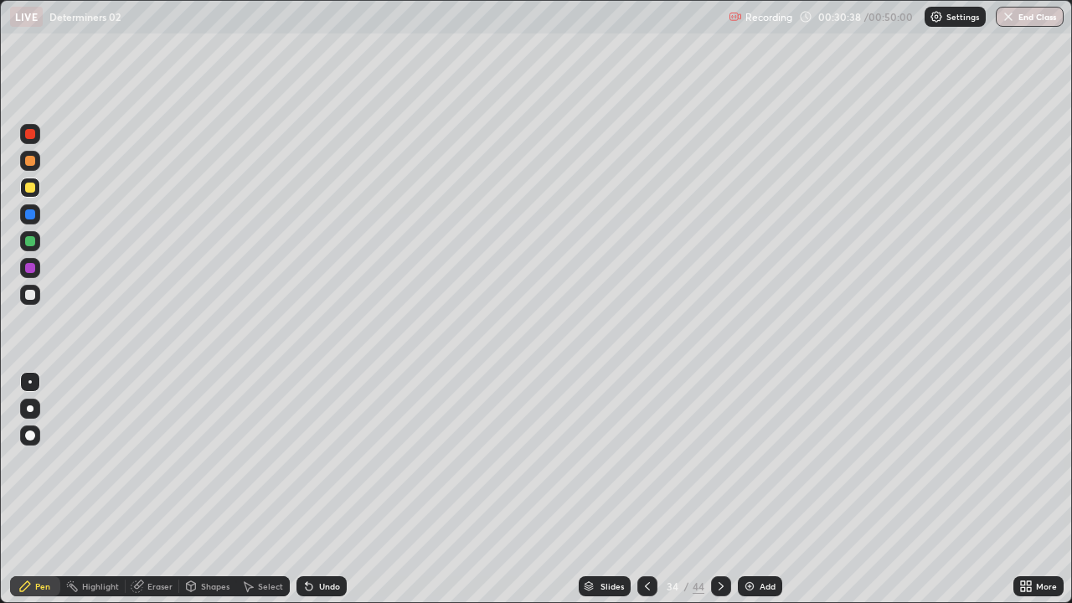
click at [643, 461] on icon at bounding box center [647, 586] width 13 height 13
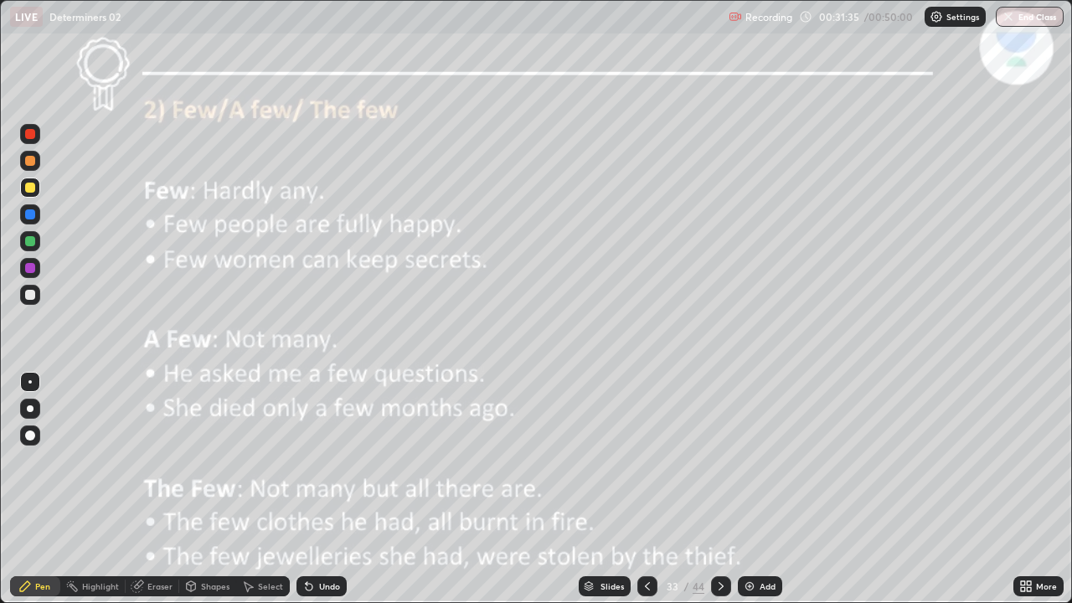
click at [719, 461] on icon at bounding box center [721, 586] width 13 height 13
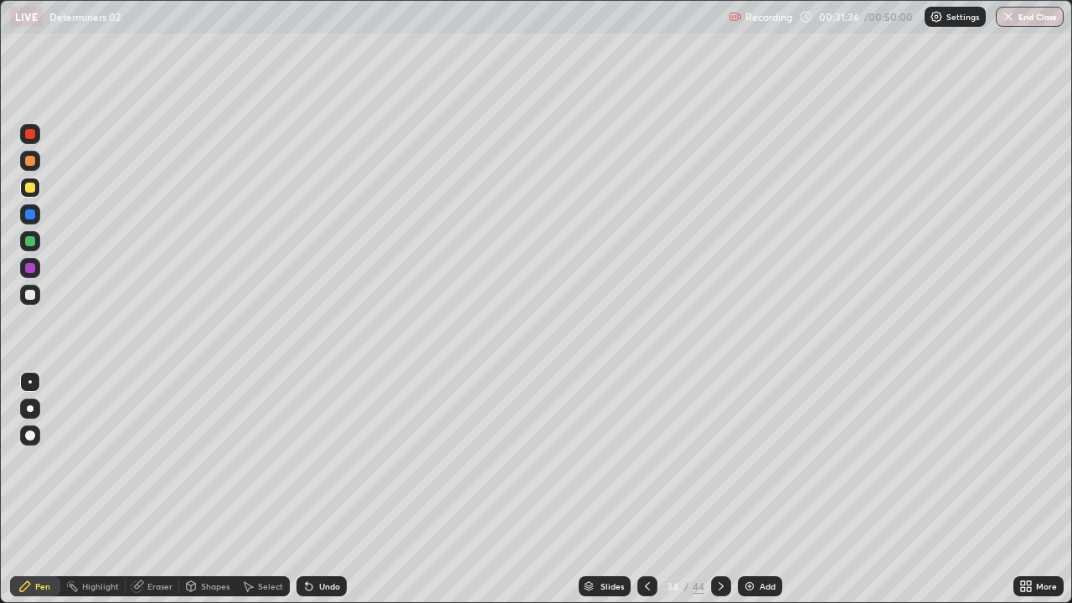
click at [718, 461] on icon at bounding box center [721, 586] width 13 height 13
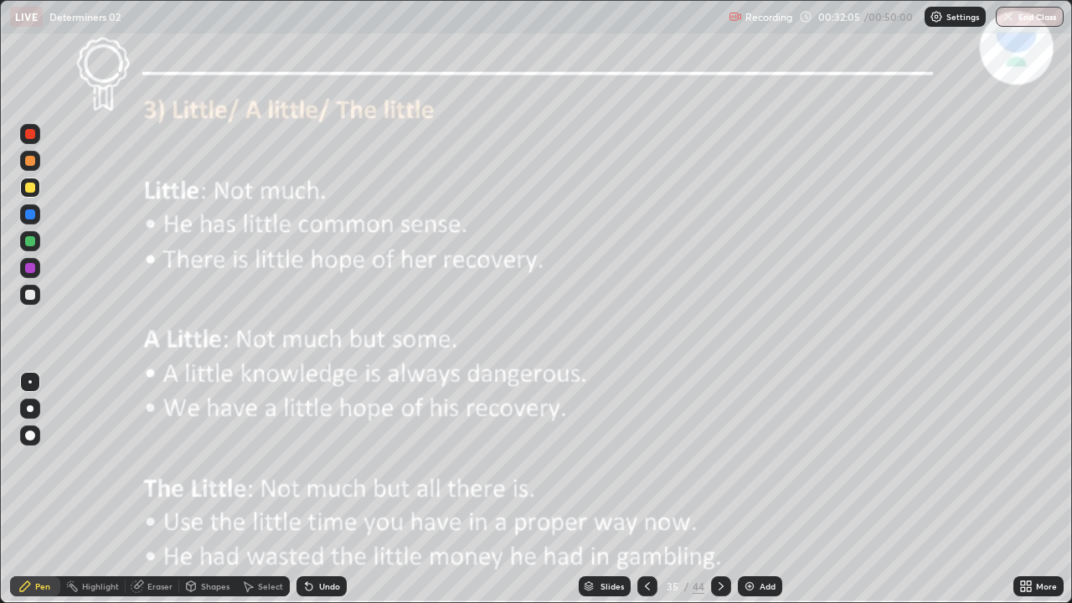
click at [721, 461] on icon at bounding box center [721, 586] width 5 height 8
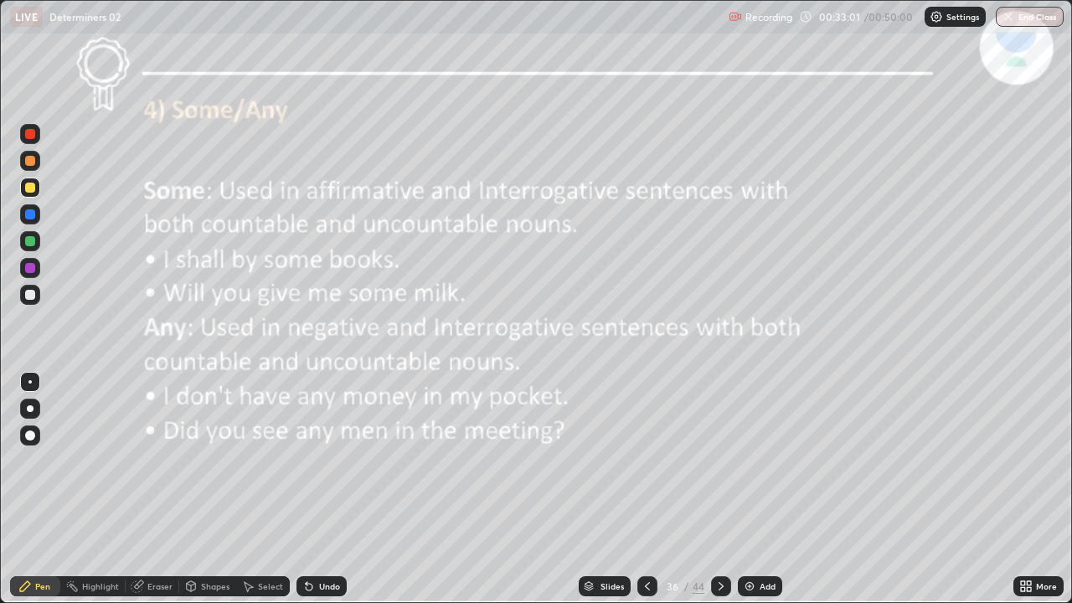
click at [718, 461] on icon at bounding box center [721, 586] width 13 height 13
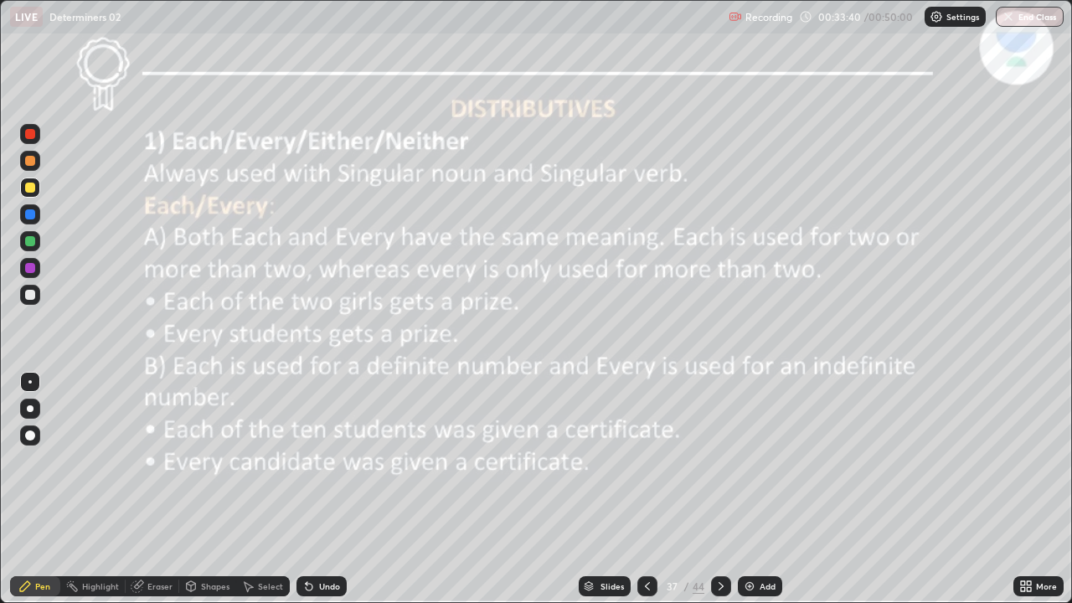
click at [721, 461] on icon at bounding box center [721, 586] width 13 height 13
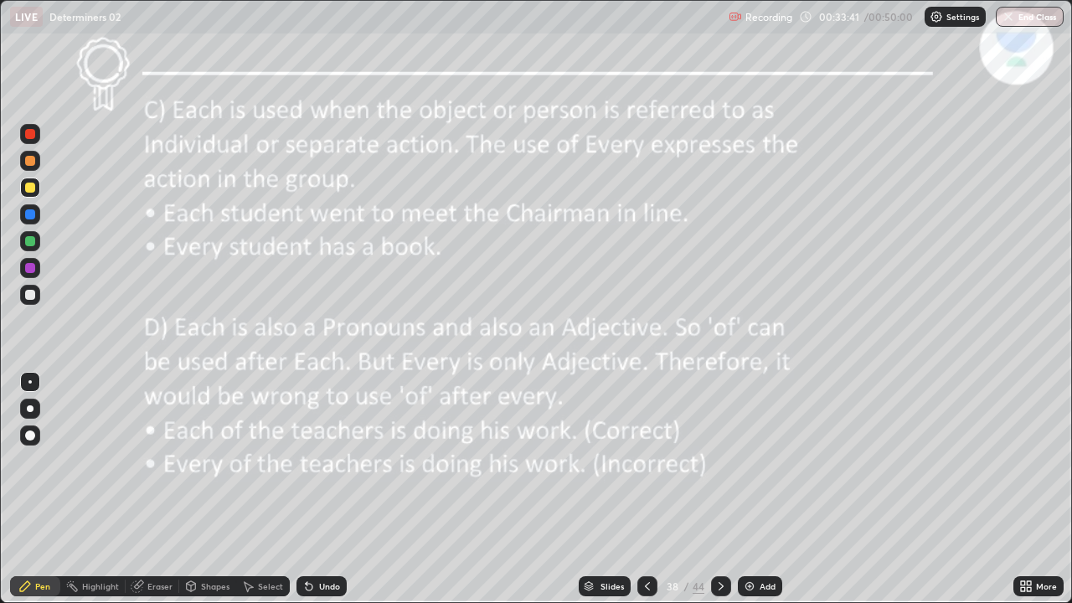
click at [721, 461] on icon at bounding box center [721, 586] width 13 height 13
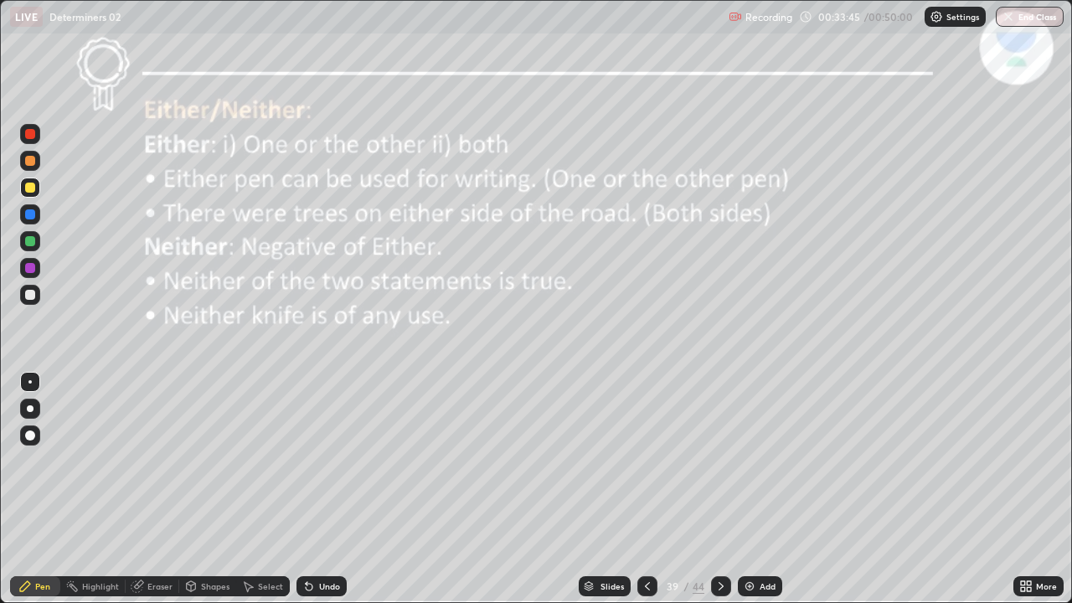
click at [721, 461] on div at bounding box center [721, 586] width 20 height 20
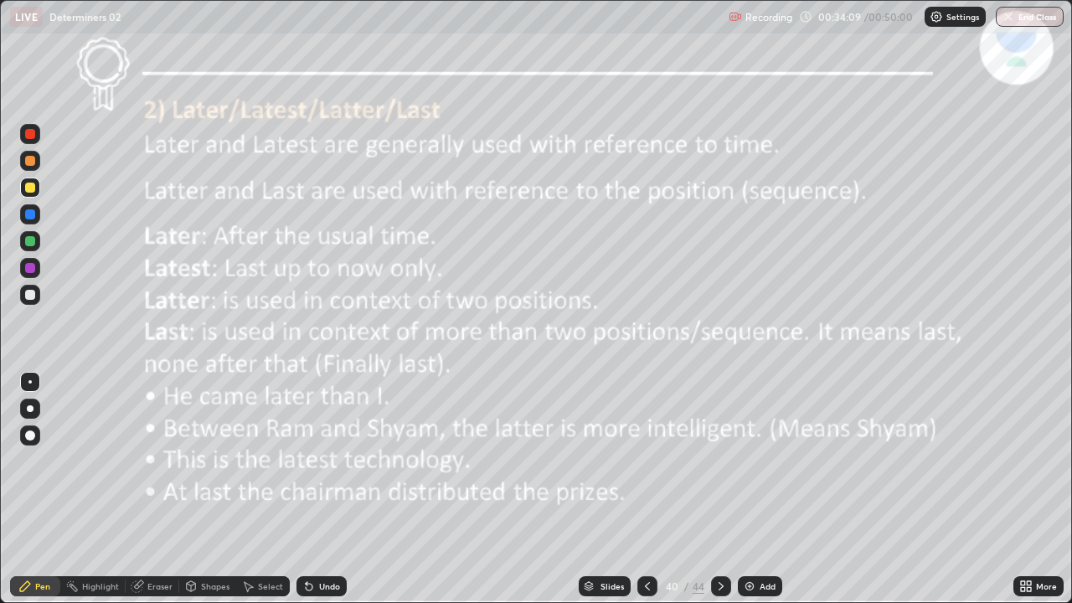
click at [718, 461] on icon at bounding box center [721, 586] width 13 height 13
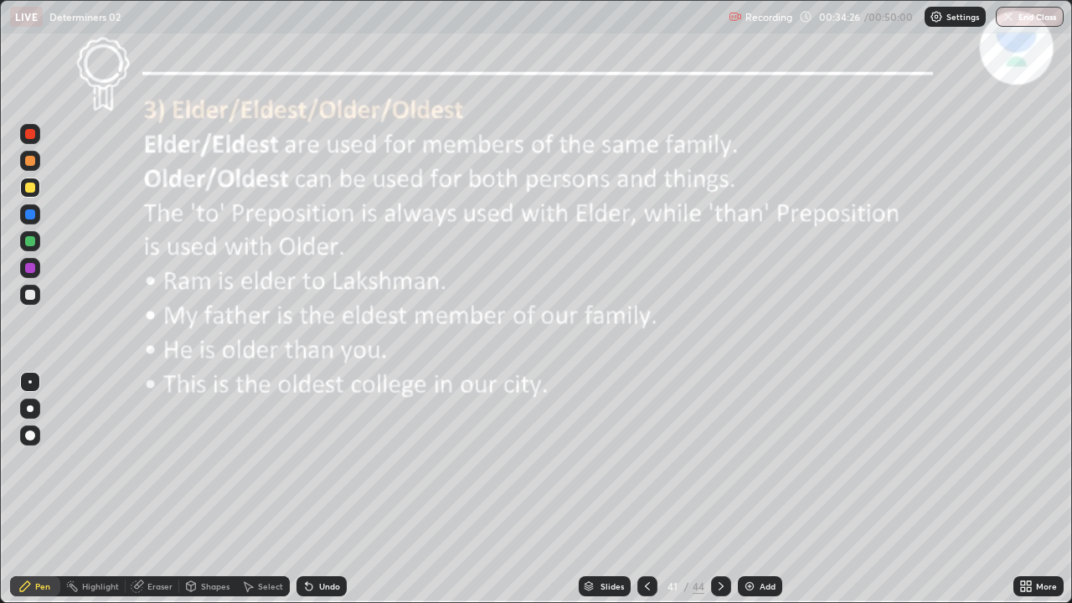
click at [721, 461] on icon at bounding box center [721, 586] width 13 height 13
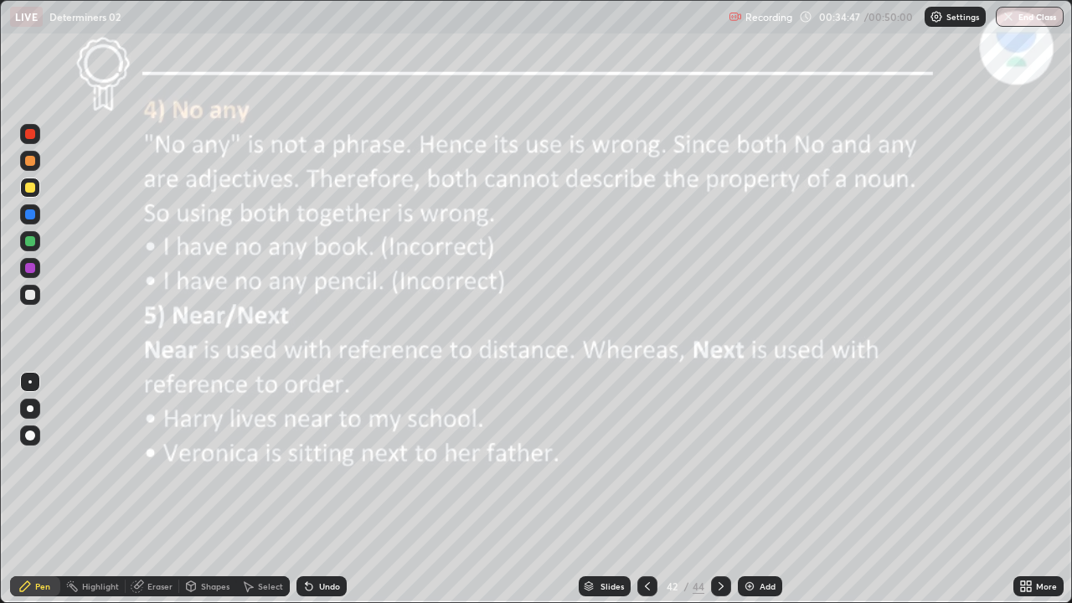
click at [719, 461] on icon at bounding box center [721, 586] width 13 height 13
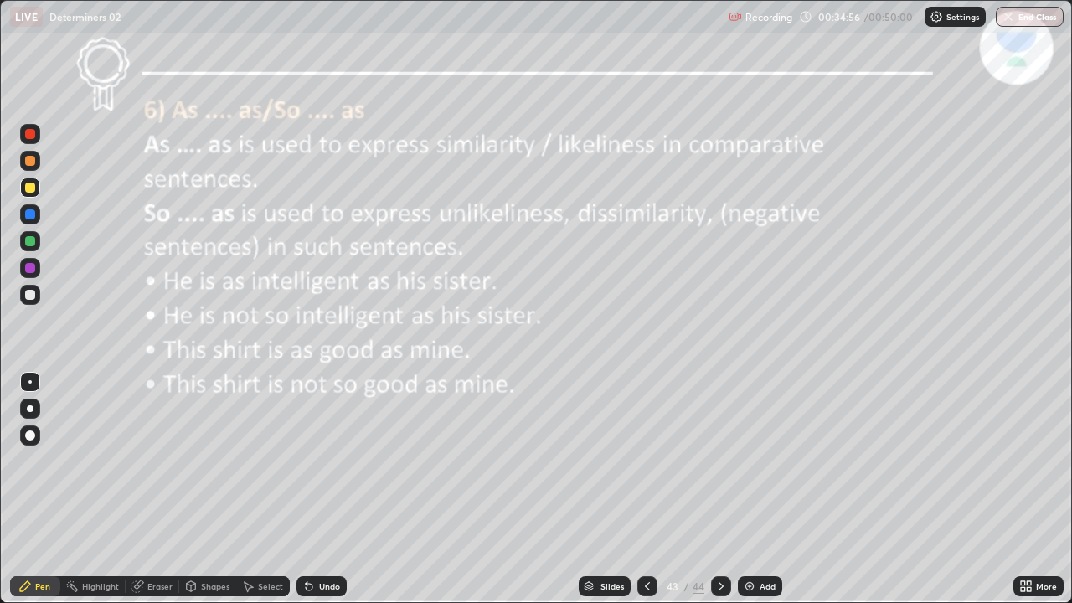
click at [718, 461] on icon at bounding box center [721, 586] width 13 height 13
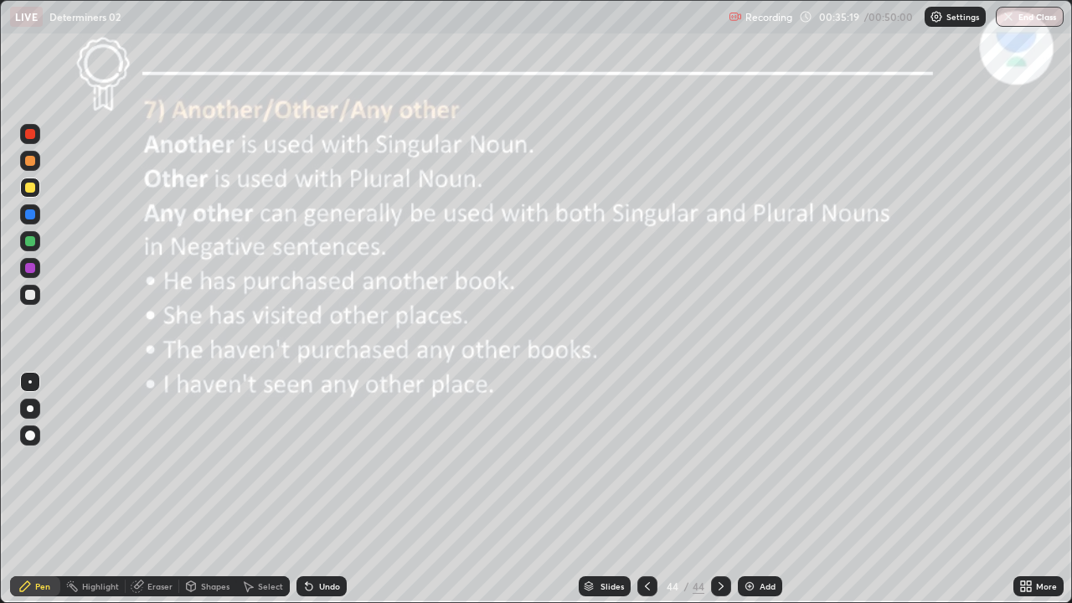
click at [719, 461] on icon at bounding box center [721, 586] width 13 height 13
click at [646, 461] on icon at bounding box center [647, 586] width 13 height 13
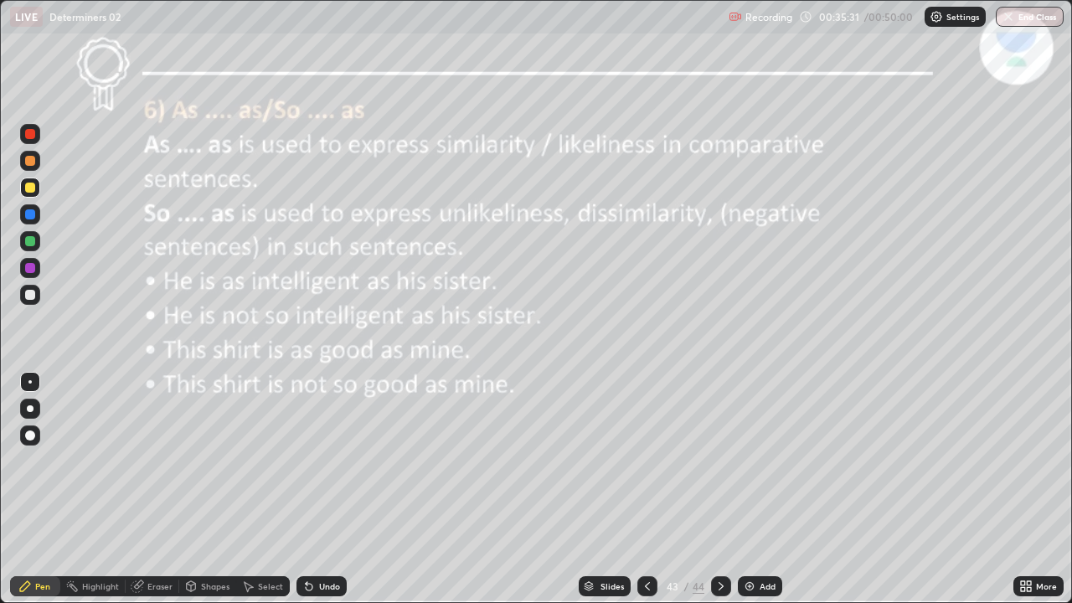
click at [646, 461] on icon at bounding box center [647, 586] width 13 height 13
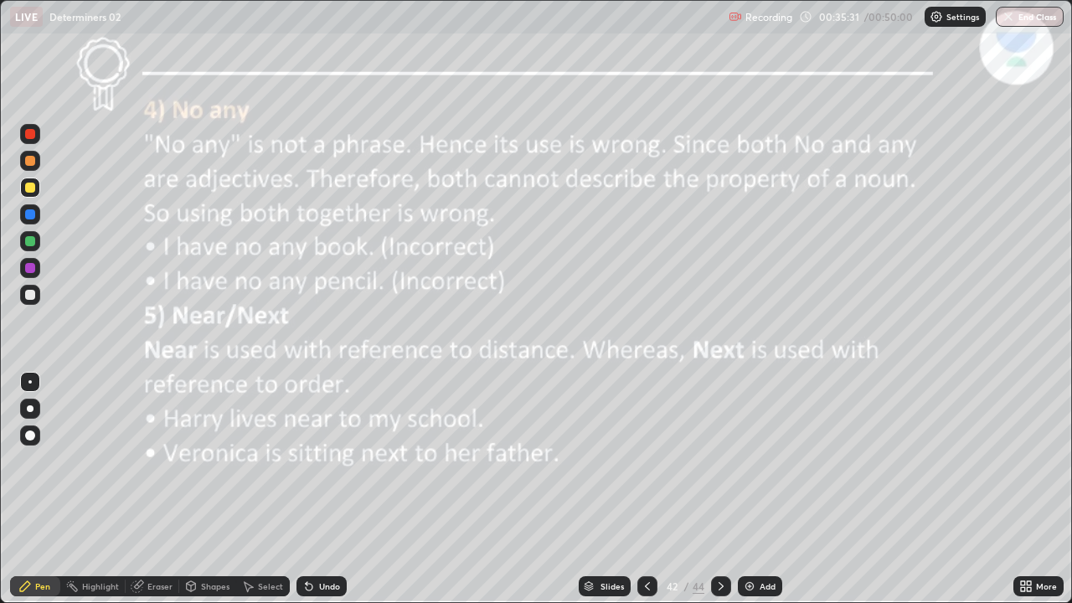
click at [643, 461] on div at bounding box center [648, 586] width 20 height 20
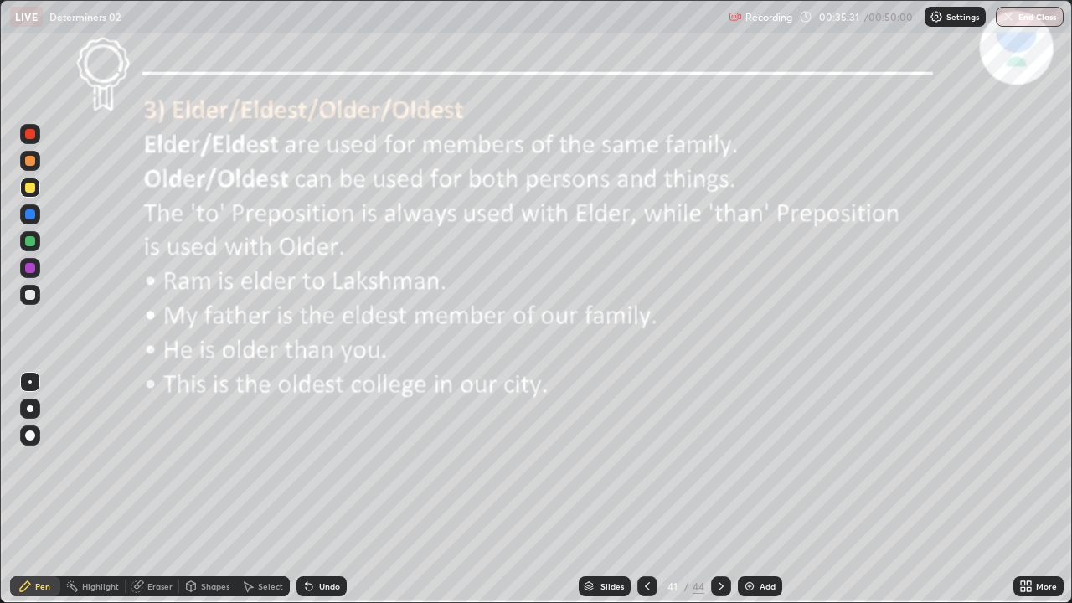
click at [645, 461] on icon at bounding box center [647, 586] width 13 height 13
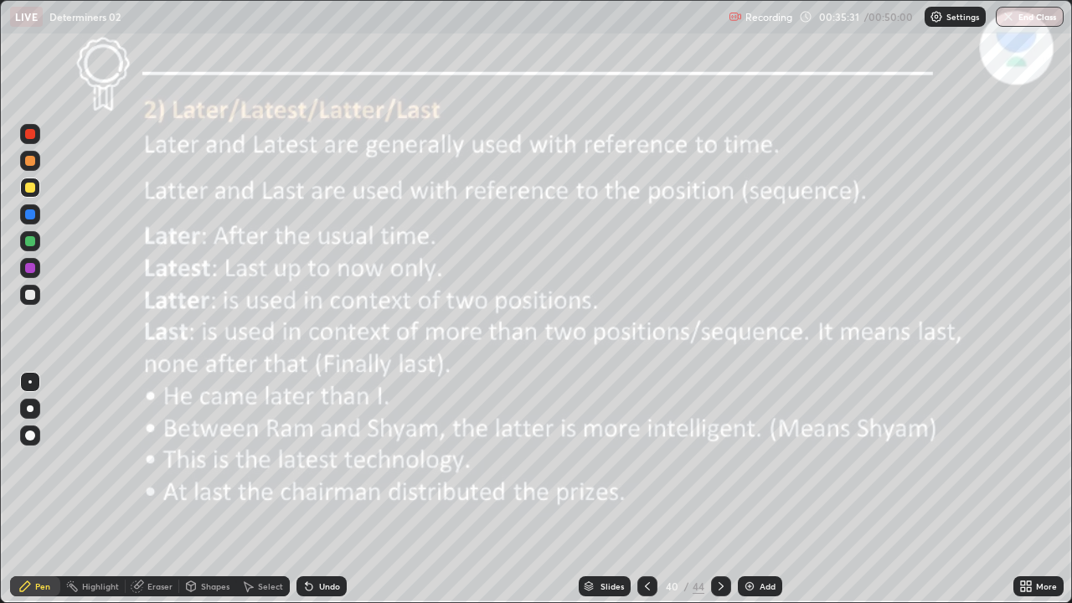
click at [643, 461] on div at bounding box center [648, 586] width 20 height 20
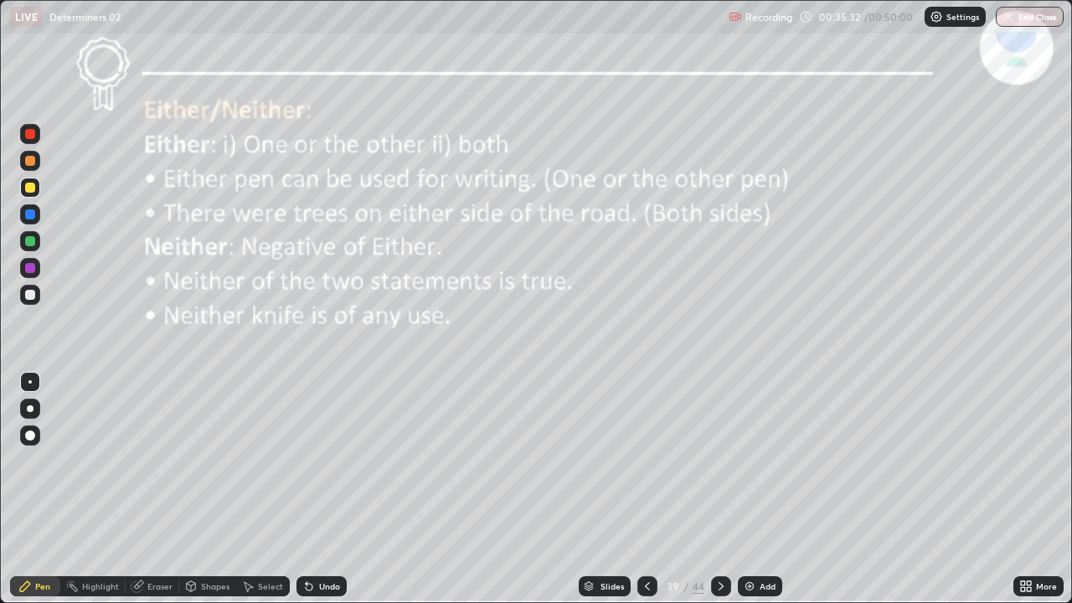
click at [644, 461] on div at bounding box center [648, 586] width 20 height 20
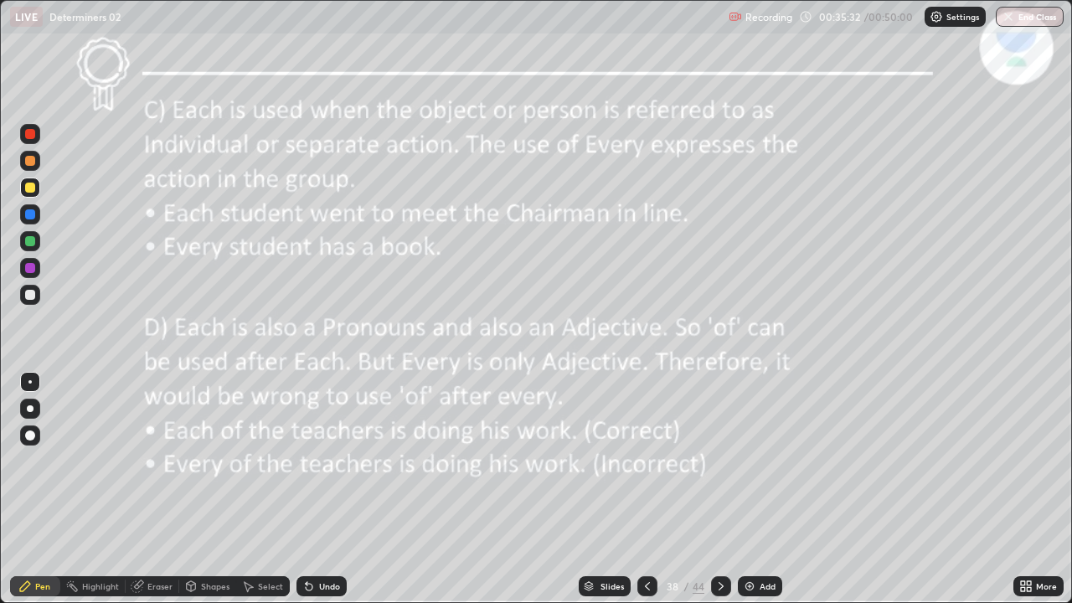
click at [648, 461] on div at bounding box center [648, 587] width 20 height 34
click at [644, 461] on div at bounding box center [648, 587] width 20 height 34
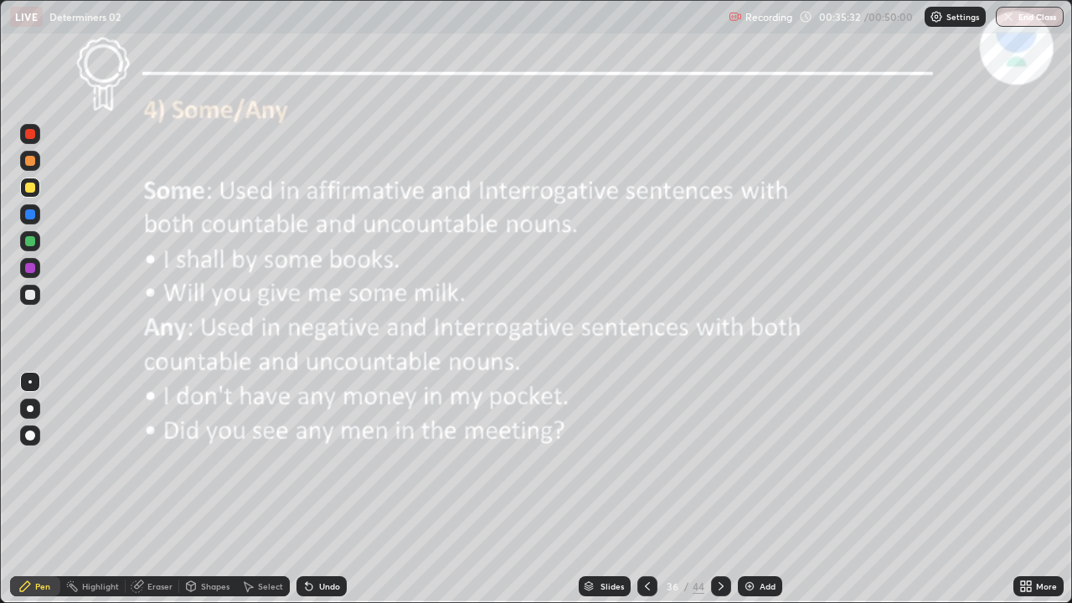
click at [644, 461] on icon at bounding box center [647, 586] width 13 height 13
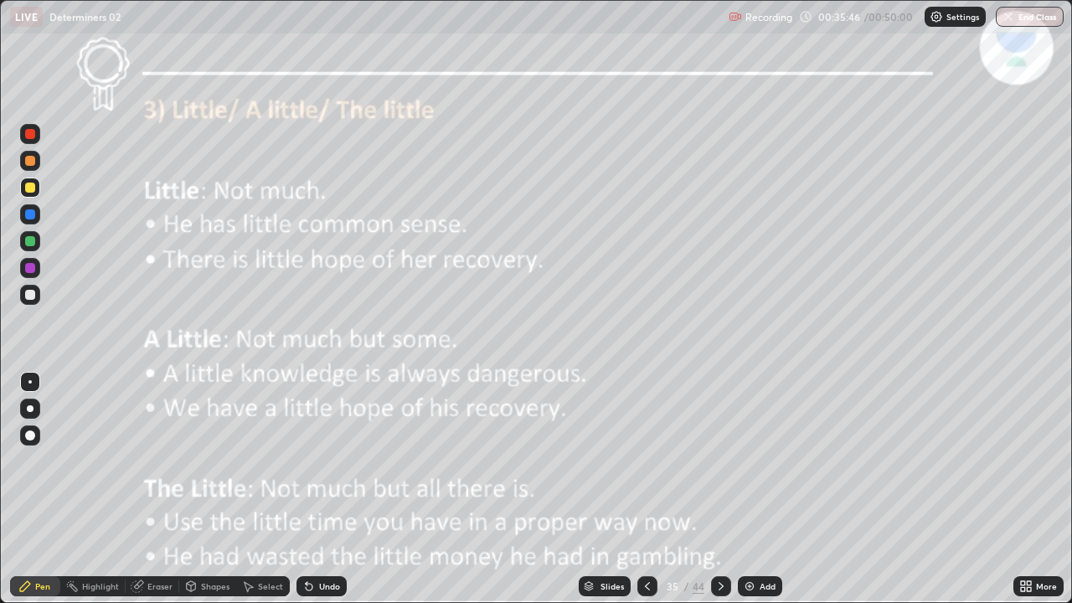
click at [1023, 23] on button "End Class" at bounding box center [1030, 17] width 68 height 20
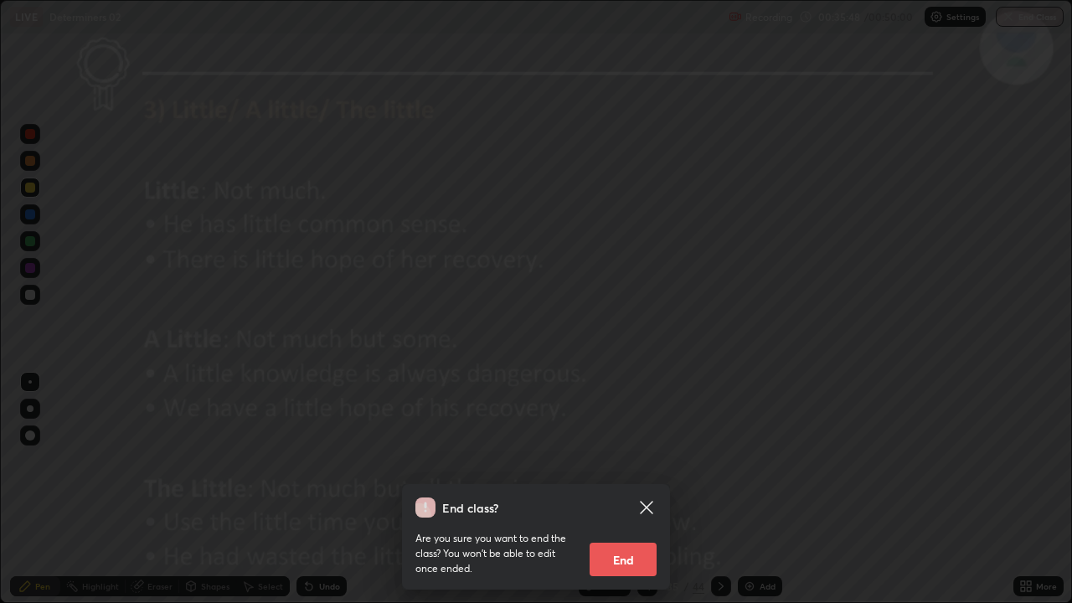
click at [633, 461] on button "End" at bounding box center [623, 560] width 67 height 34
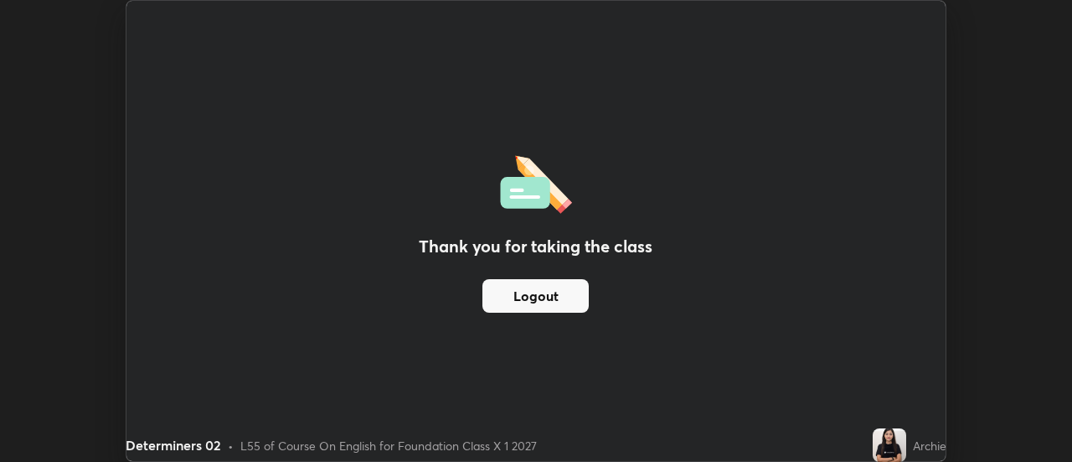
scroll to position [83320, 82709]
